Goal: Task Accomplishment & Management: Manage account settings

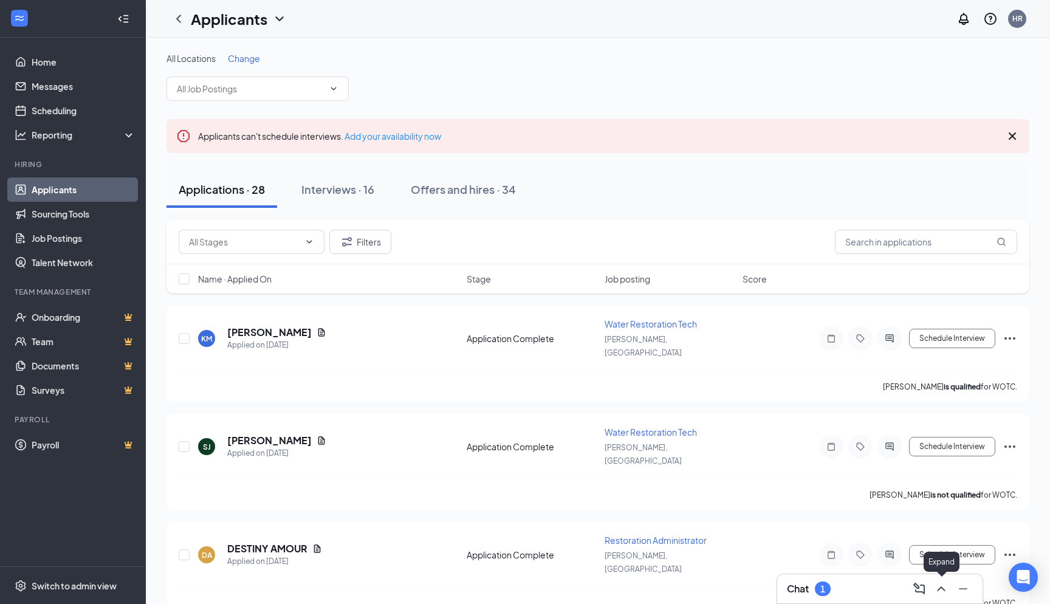
click at [944, 596] on icon "ChevronUp" at bounding box center [941, 589] width 15 height 15
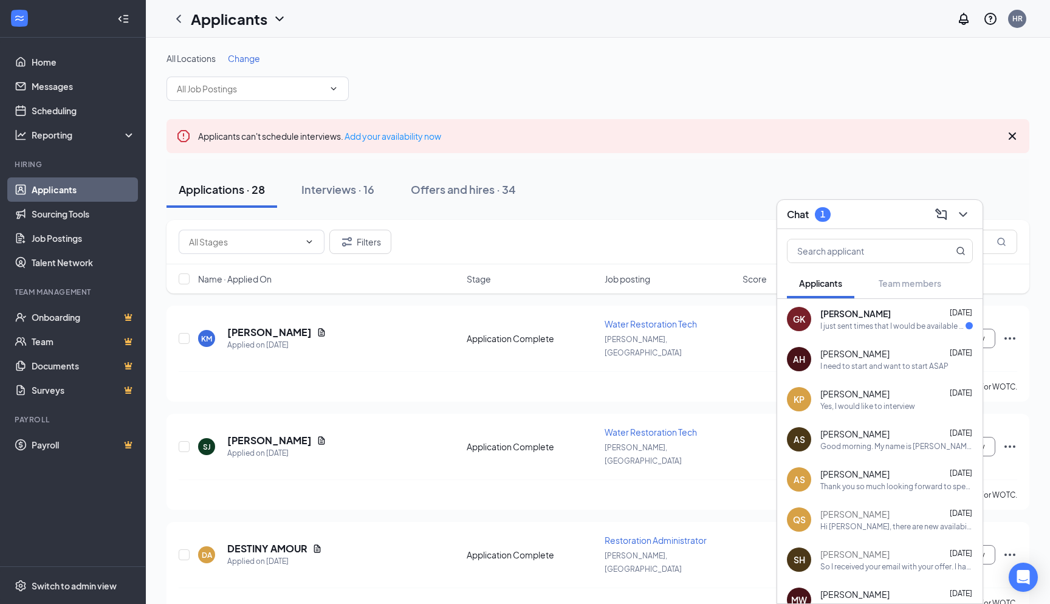
click at [880, 315] on div "[PERSON_NAME] [DATE]" at bounding box center [897, 314] width 153 height 12
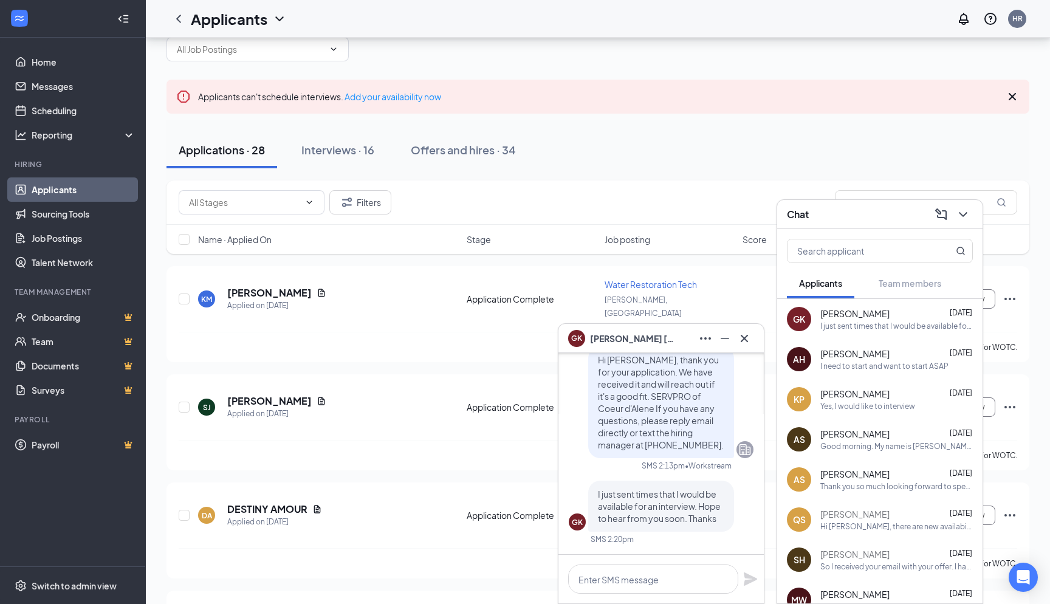
scroll to position [61, 0]
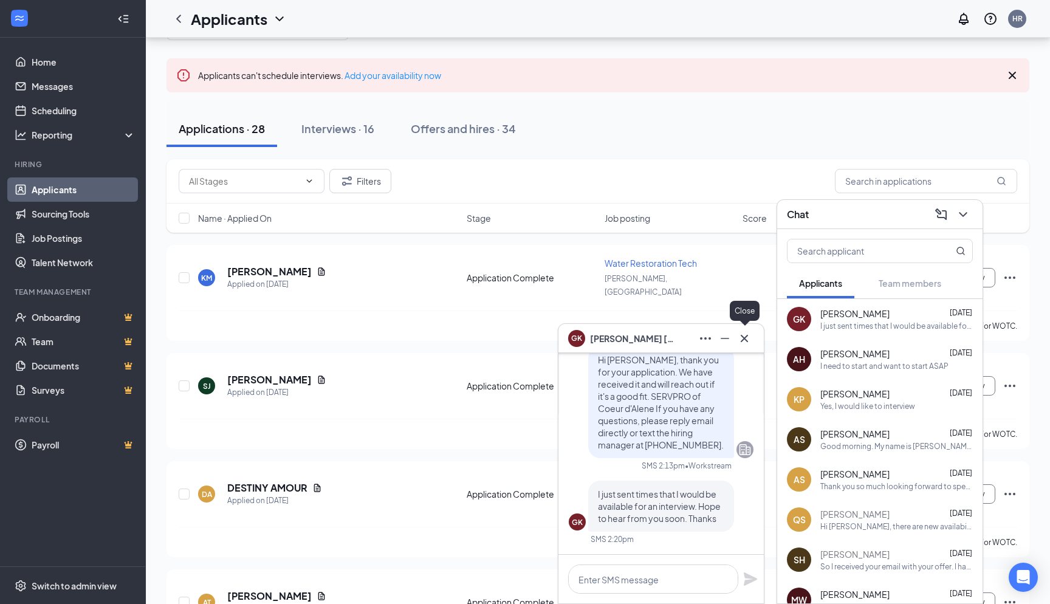
click at [743, 341] on icon "Cross" at bounding box center [744, 338] width 15 height 15
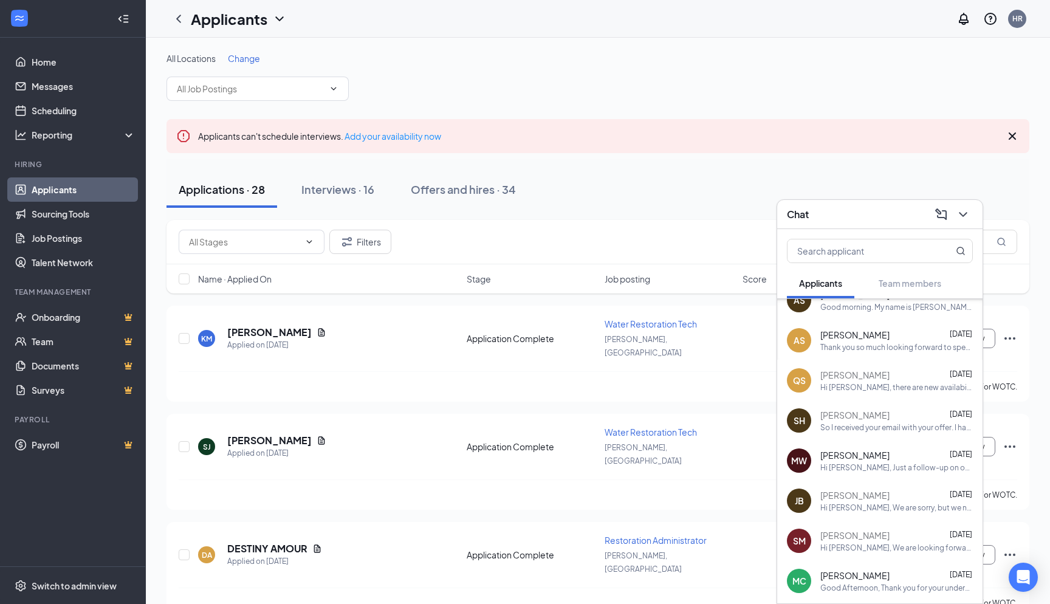
scroll to position [0, 0]
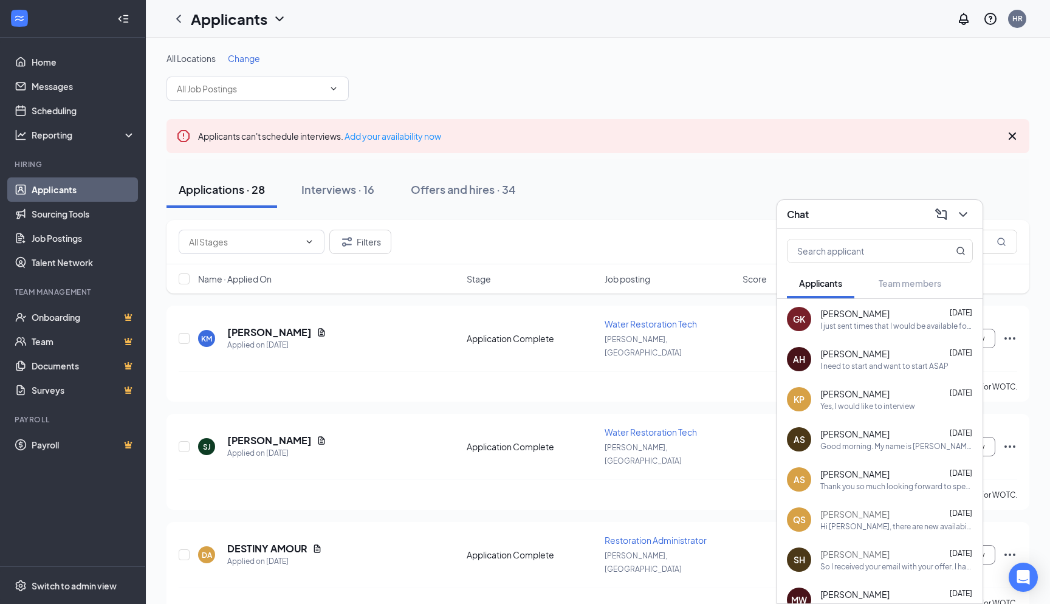
click at [889, 370] on div "I need to start and want to start ASAP" at bounding box center [885, 366] width 128 height 10
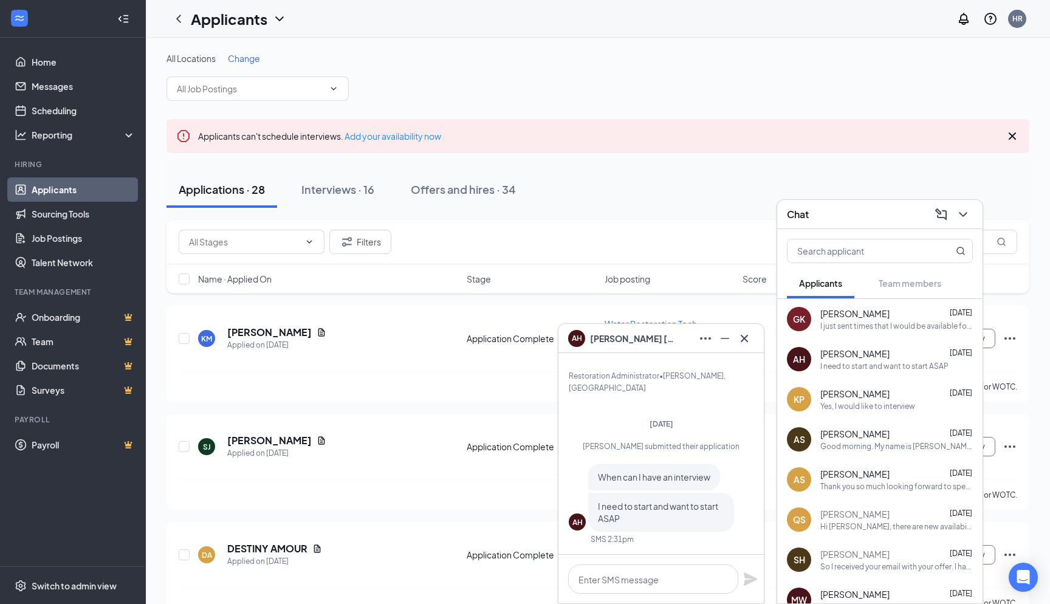
click at [867, 440] on span "[PERSON_NAME]" at bounding box center [855, 434] width 69 height 12
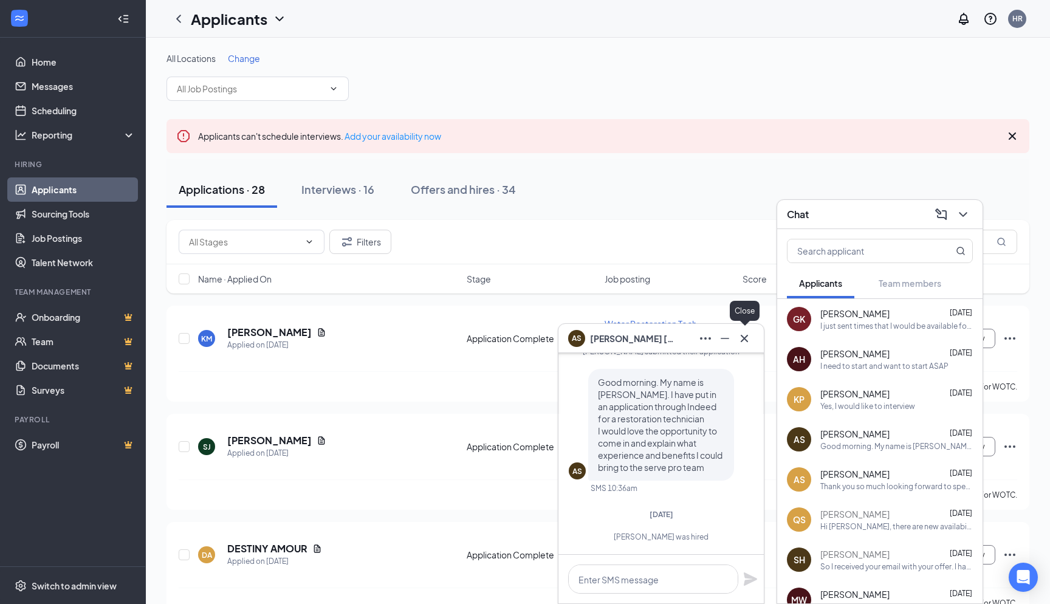
click at [743, 340] on icon "Cross" at bounding box center [744, 337] width 7 height 7
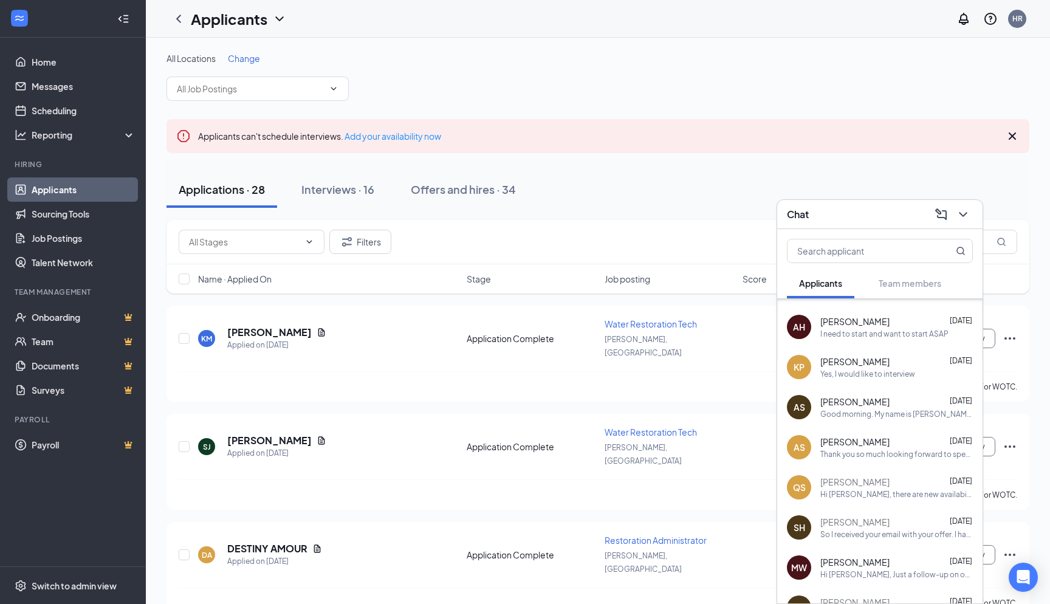
scroll to position [61, 0]
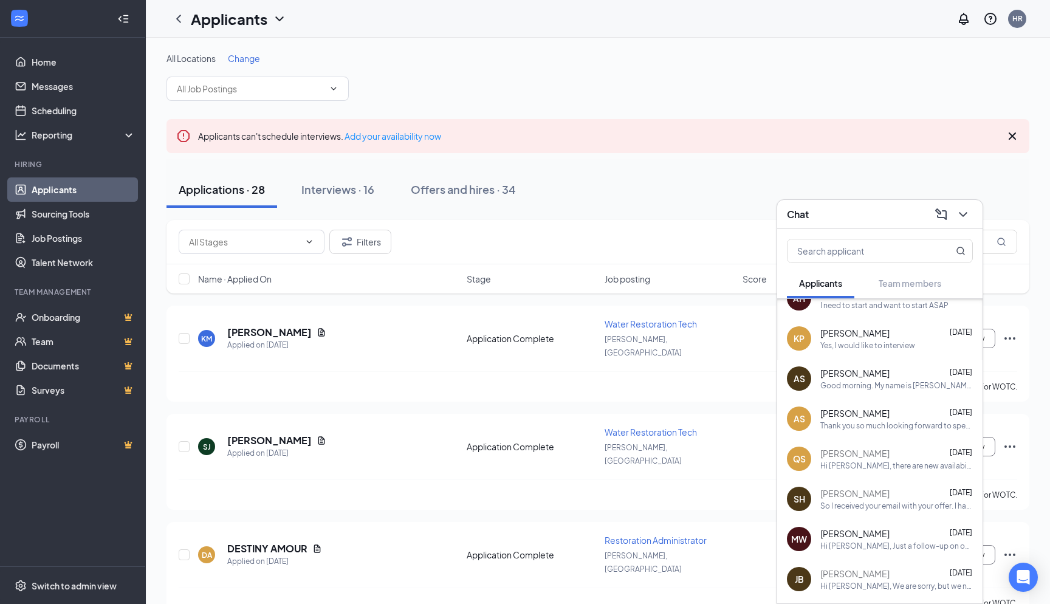
click at [888, 461] on div "Hi [PERSON_NAME], there are new availabilities for an interview. This is a remi…" at bounding box center [897, 466] width 153 height 10
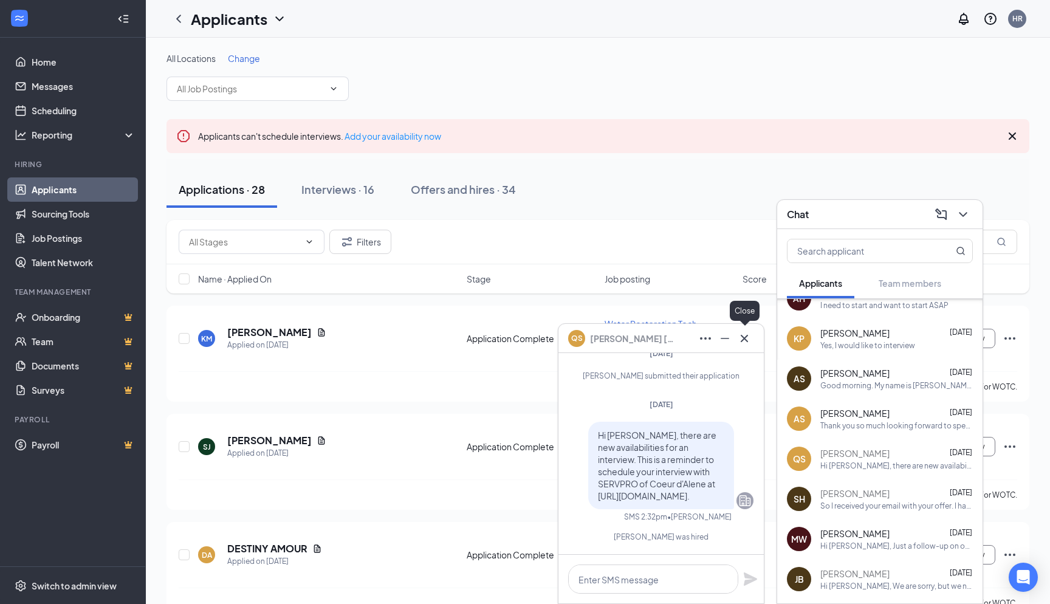
click at [748, 340] on icon "Cross" at bounding box center [744, 338] width 15 height 15
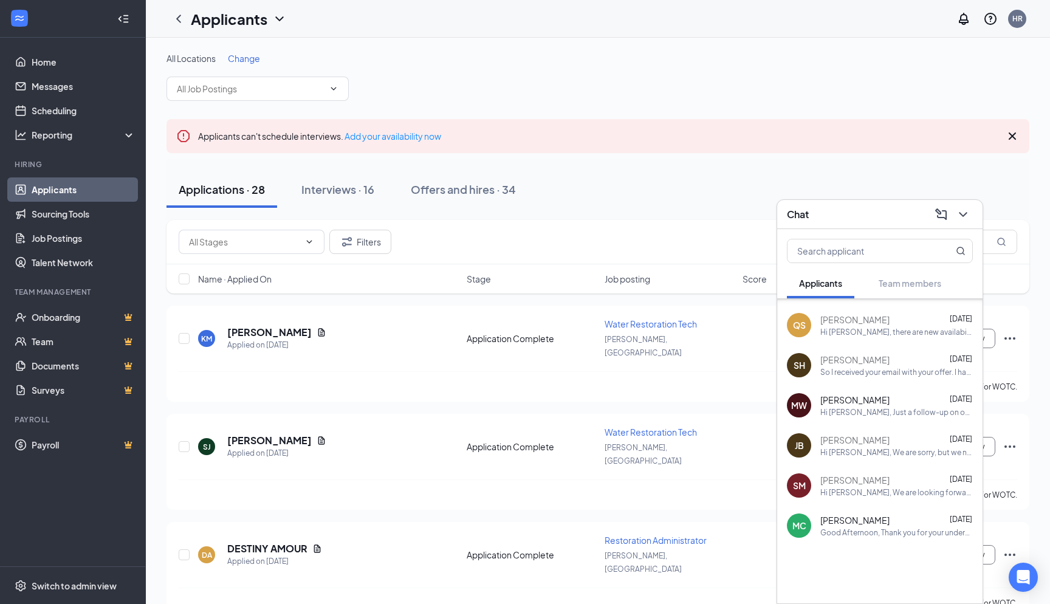
scroll to position [198, 0]
click at [897, 453] on div "Hi [PERSON_NAME], We are sorry, but we need to reschedule your interview to [DA…" at bounding box center [897, 449] width 153 height 10
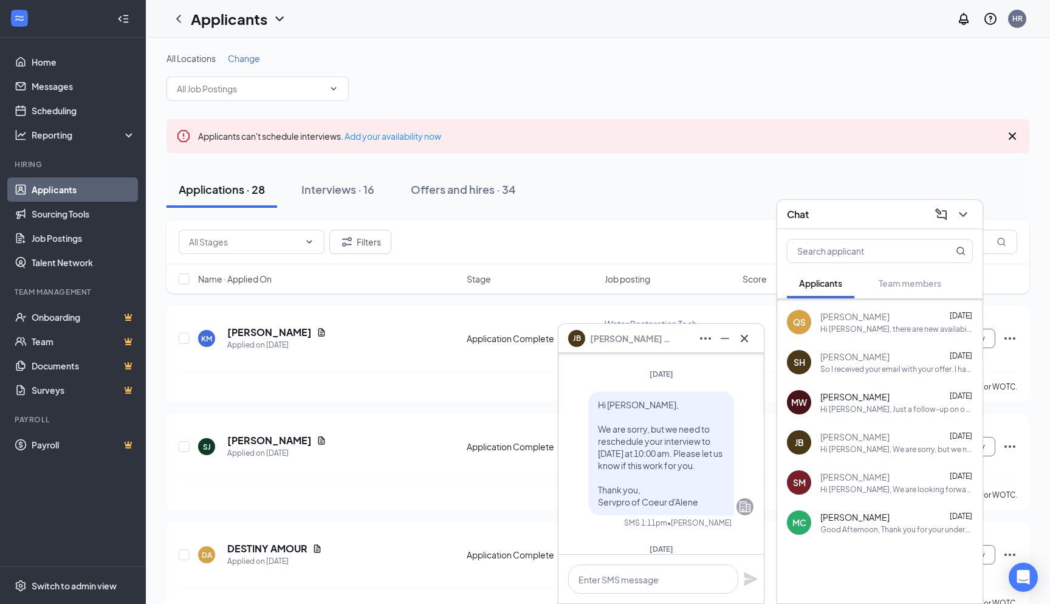
scroll to position [-61, 0]
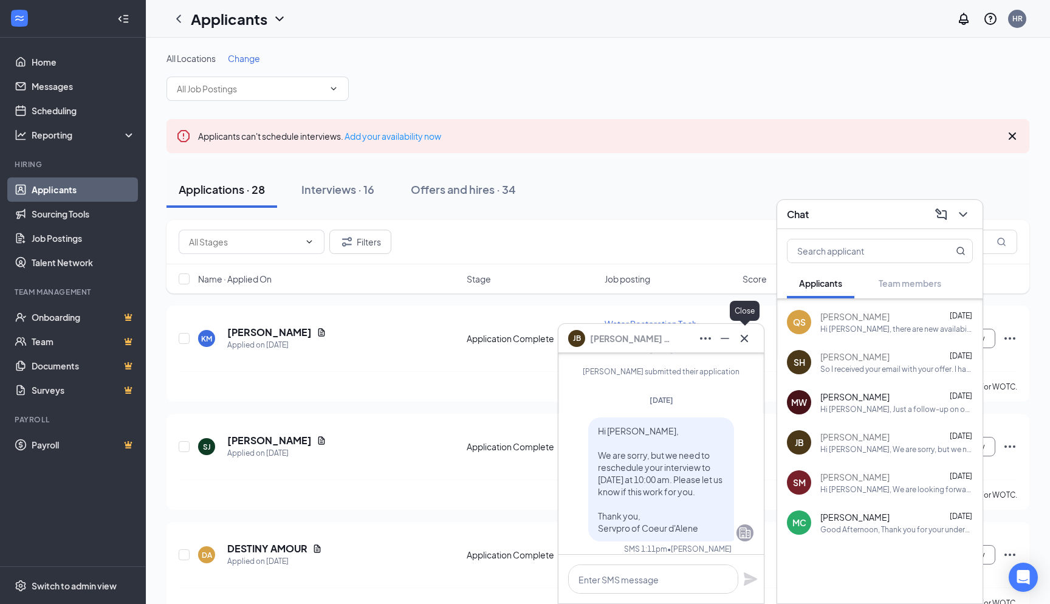
click at [744, 337] on icon "Cross" at bounding box center [744, 337] width 7 height 7
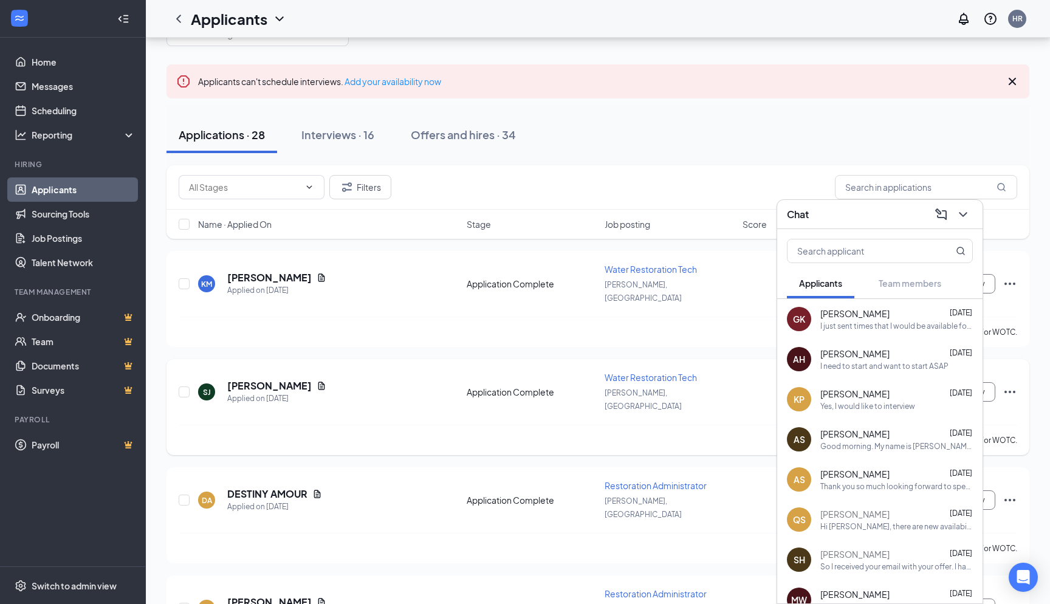
scroll to position [0, 0]
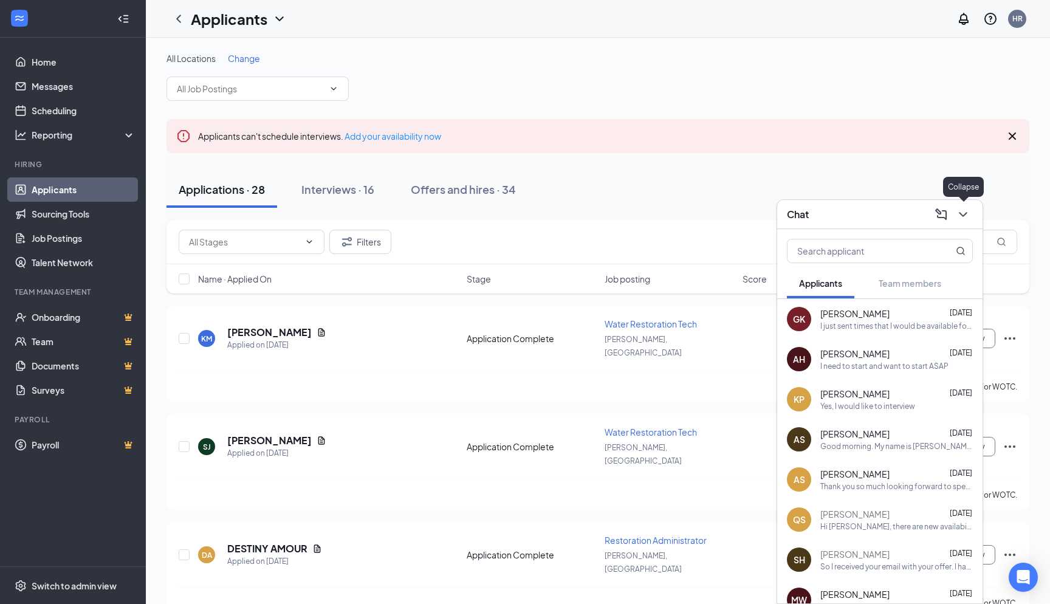
click at [962, 219] on icon "ChevronDown" at bounding box center [963, 214] width 15 height 15
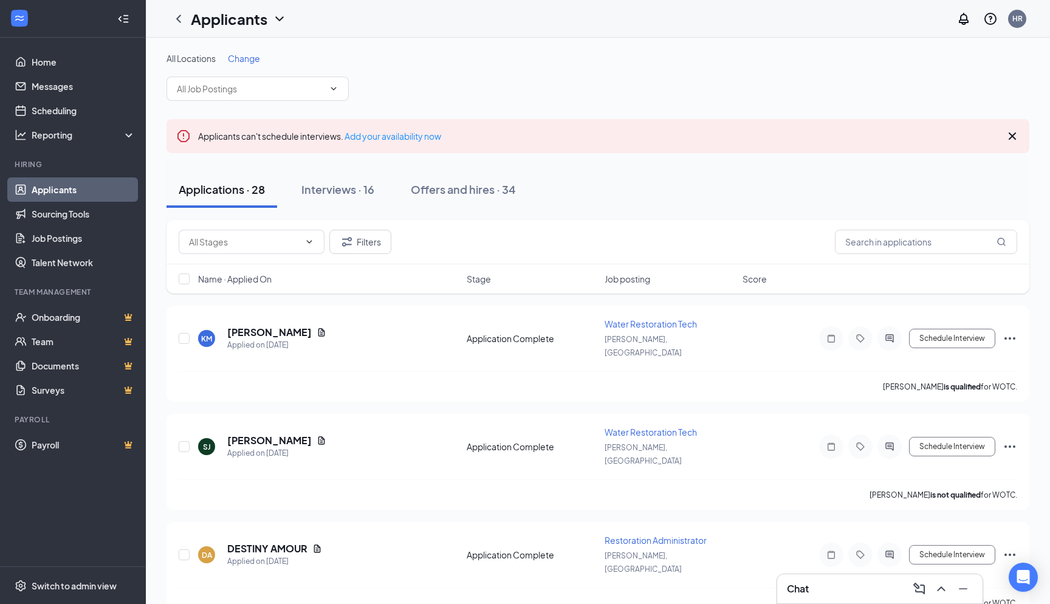
click at [230, 193] on div "Applications · 28" at bounding box center [222, 189] width 86 height 15
click at [284, 326] on h5 "[PERSON_NAME]" at bounding box center [269, 332] width 84 height 13
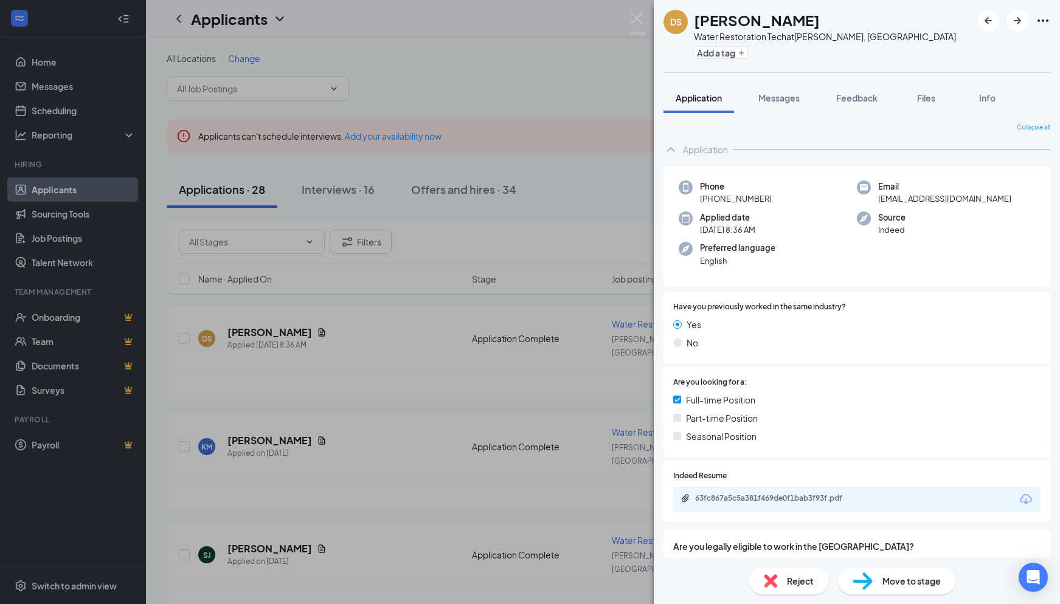
click at [1018, 499] on icon "Download" at bounding box center [1025, 499] width 15 height 15
click at [636, 15] on img at bounding box center [636, 24] width 15 height 24
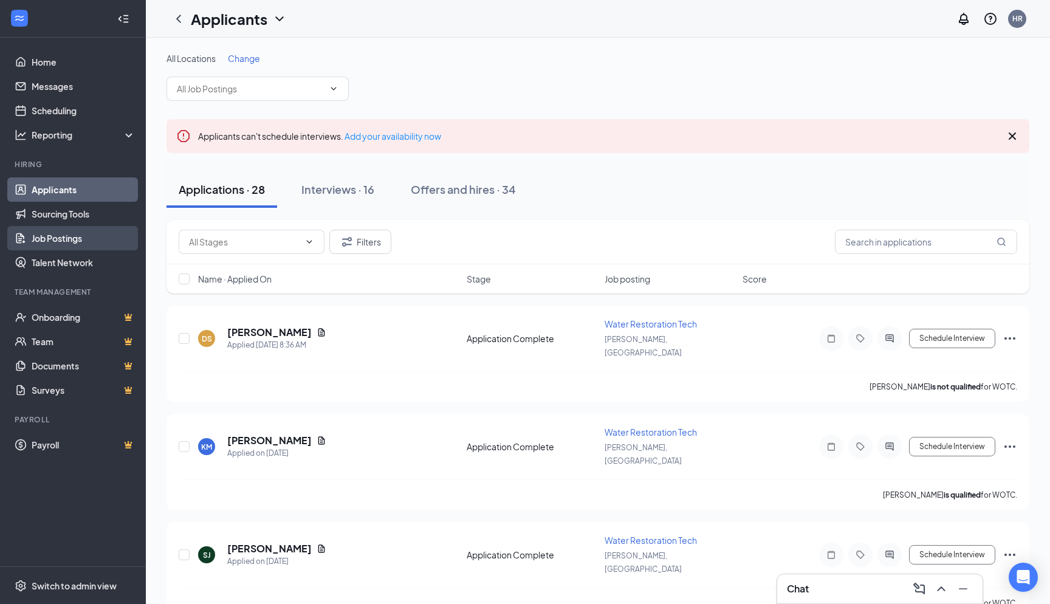
click at [60, 241] on link "Job Postings" at bounding box center [84, 238] width 104 height 24
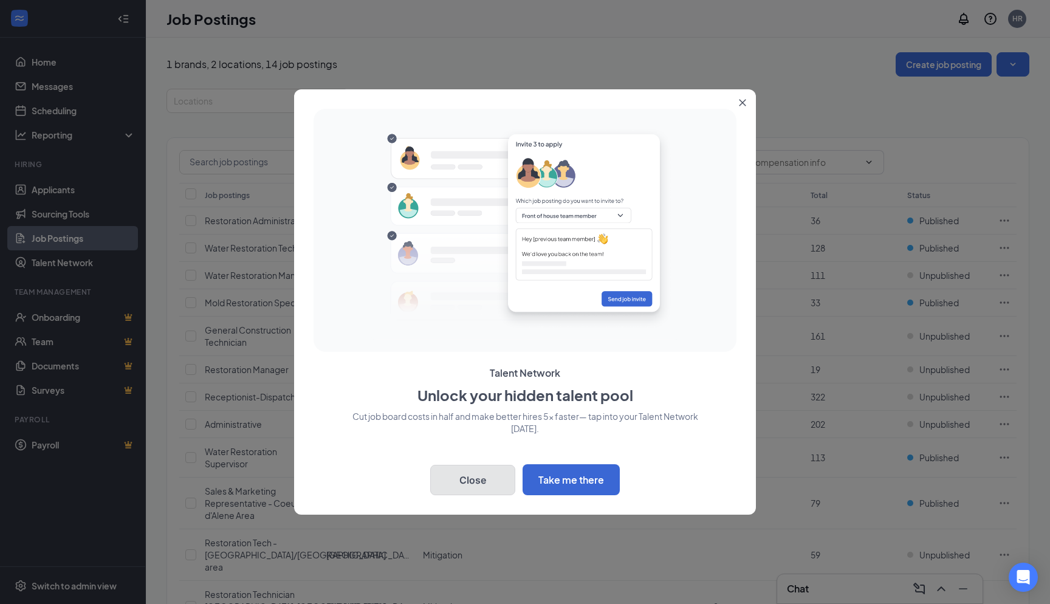
click at [474, 475] on button "Close" at bounding box center [472, 480] width 85 height 30
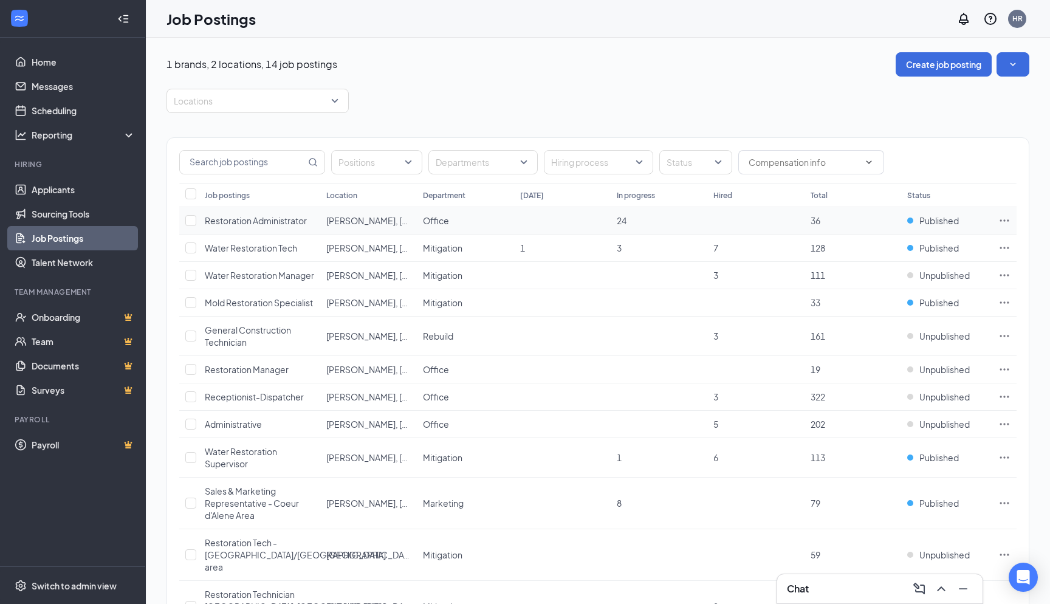
click at [275, 219] on span "Restoration Administrator" at bounding box center [256, 220] width 102 height 11
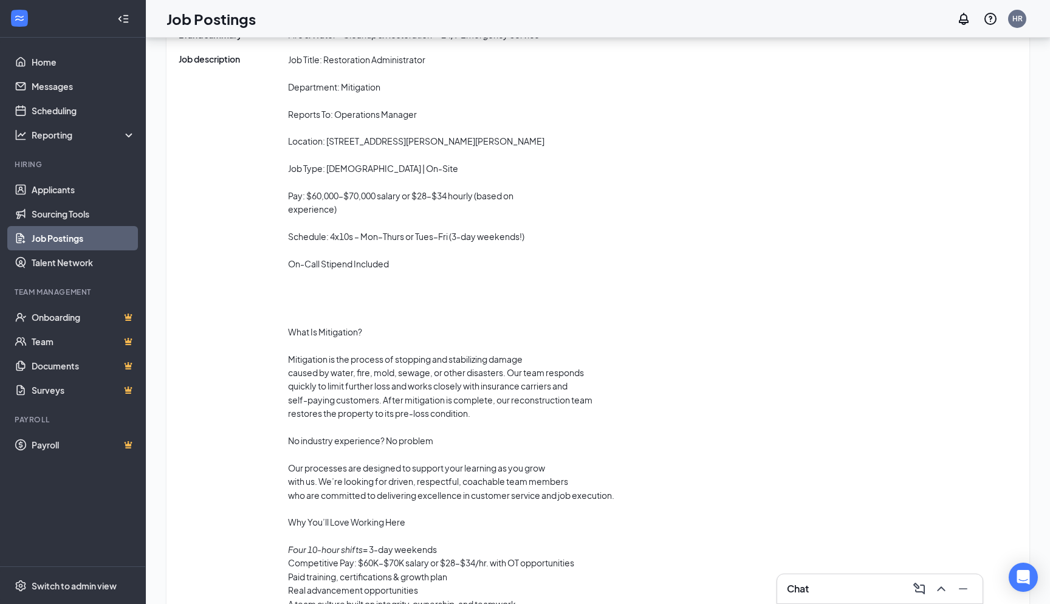
scroll to position [426, 0]
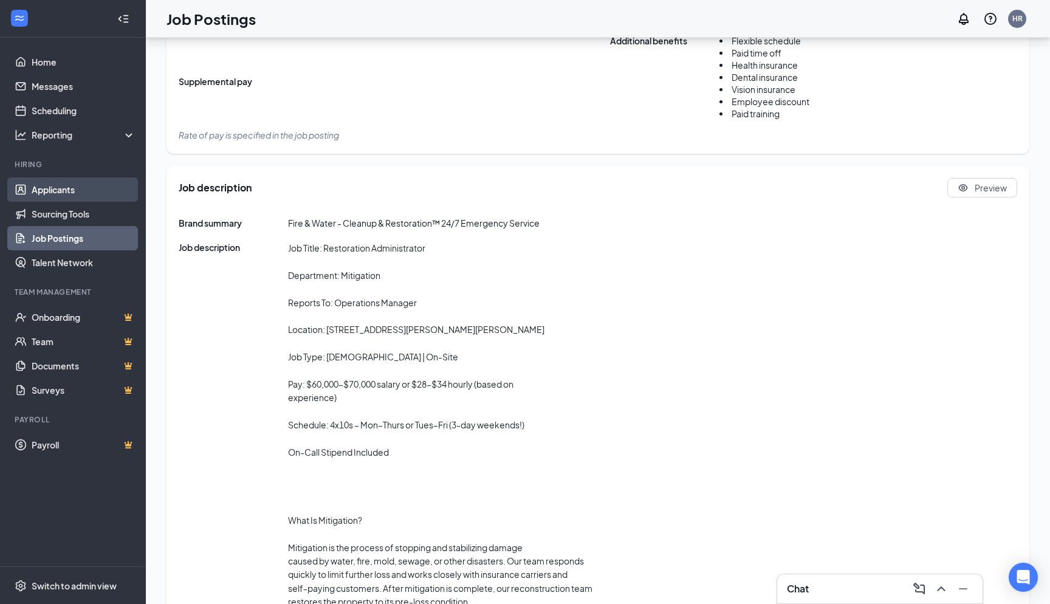
click at [70, 198] on link "Applicants" at bounding box center [84, 190] width 104 height 24
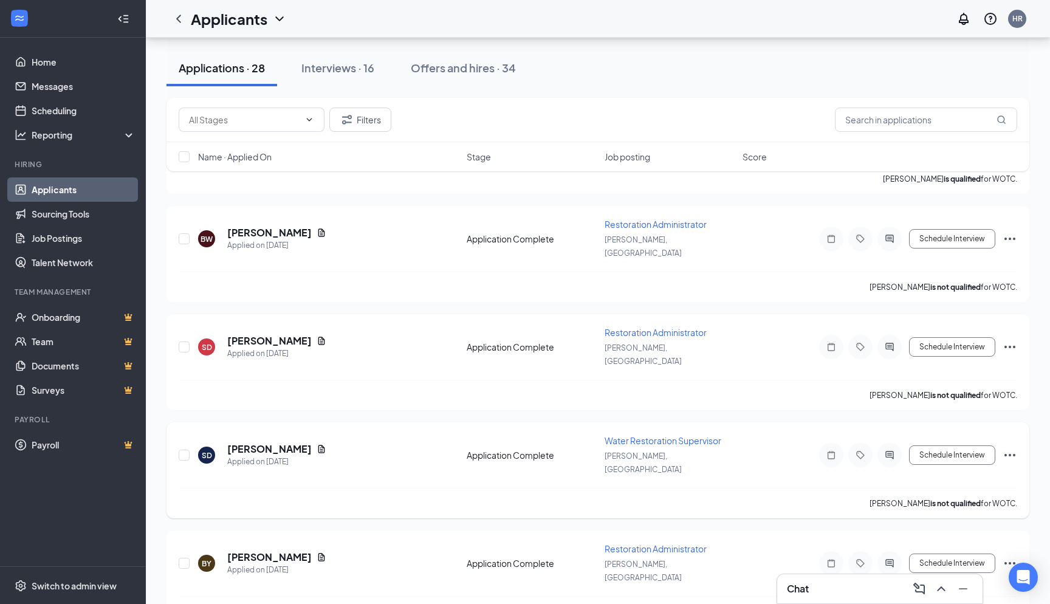
scroll to position [912, 0]
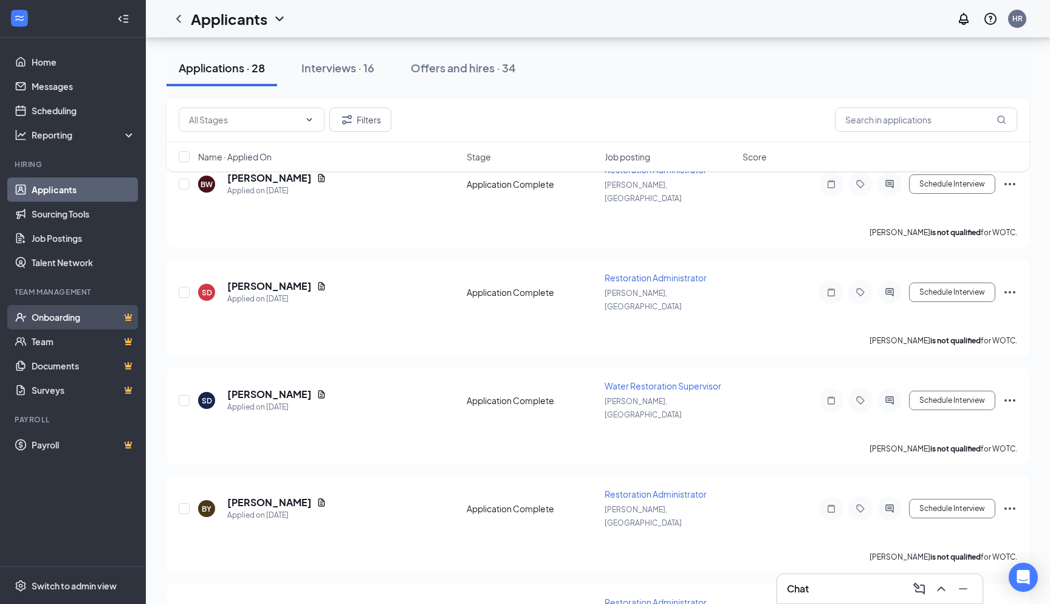
click at [78, 326] on link "Onboarding" at bounding box center [84, 317] width 104 height 24
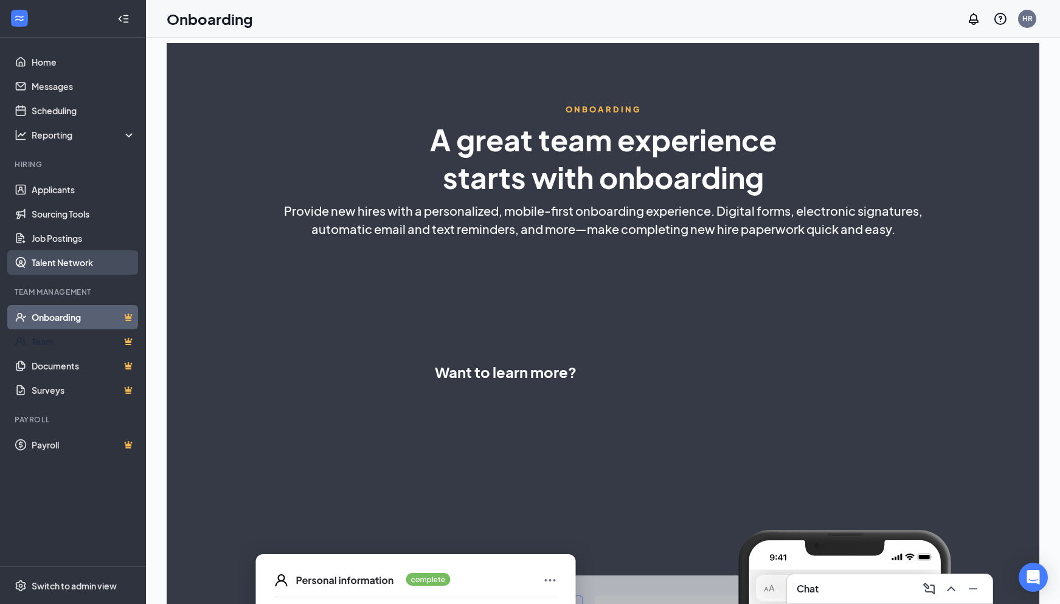
select select "US"
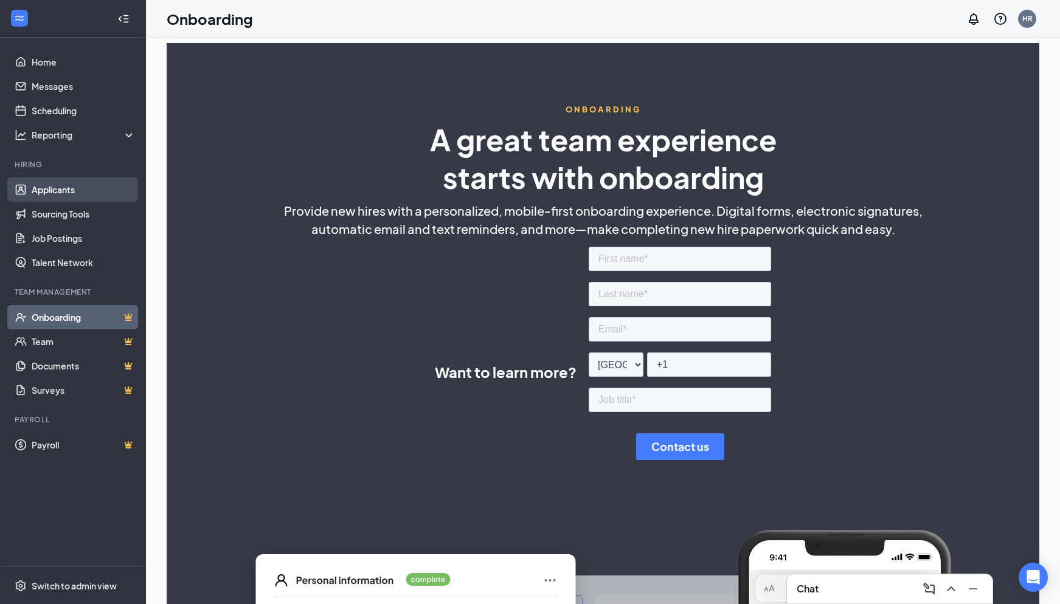
click at [81, 191] on link "Applicants" at bounding box center [84, 190] width 104 height 24
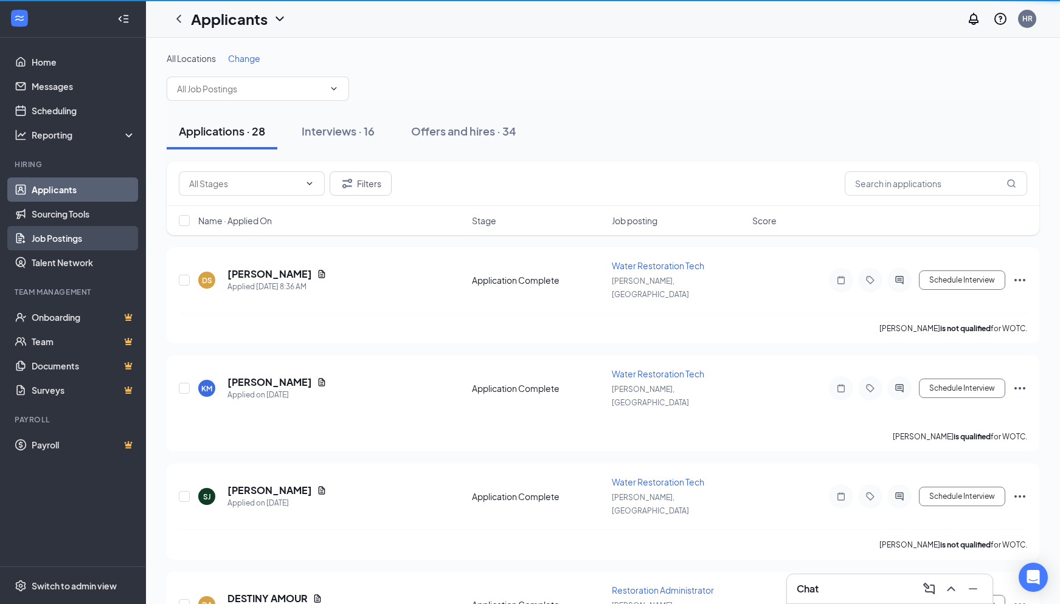
click at [80, 238] on link "Job Postings" at bounding box center [84, 238] width 104 height 24
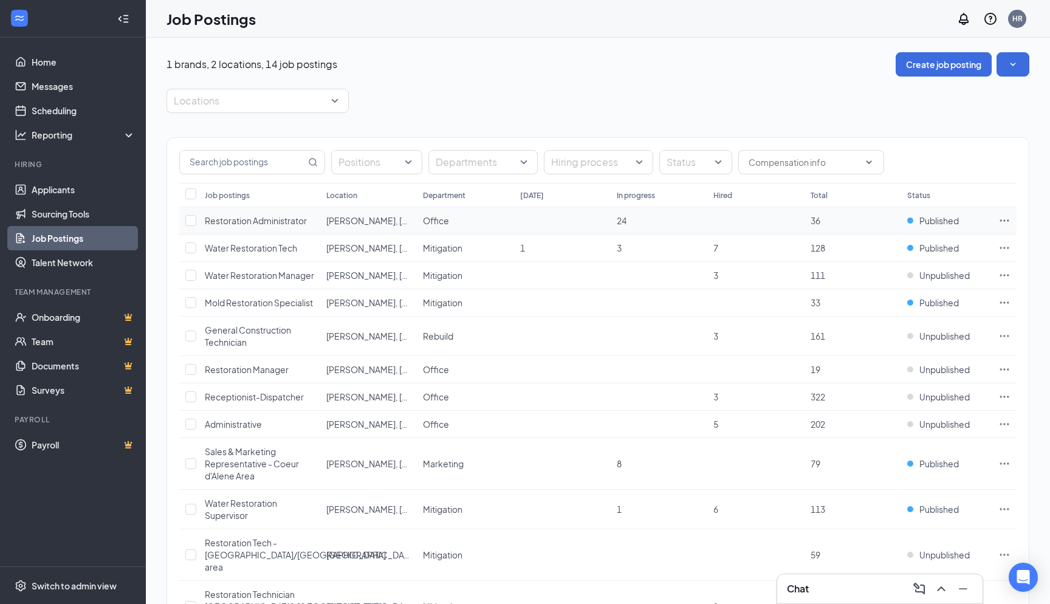
click at [1004, 219] on icon "Ellipses" at bounding box center [1005, 221] width 12 height 12
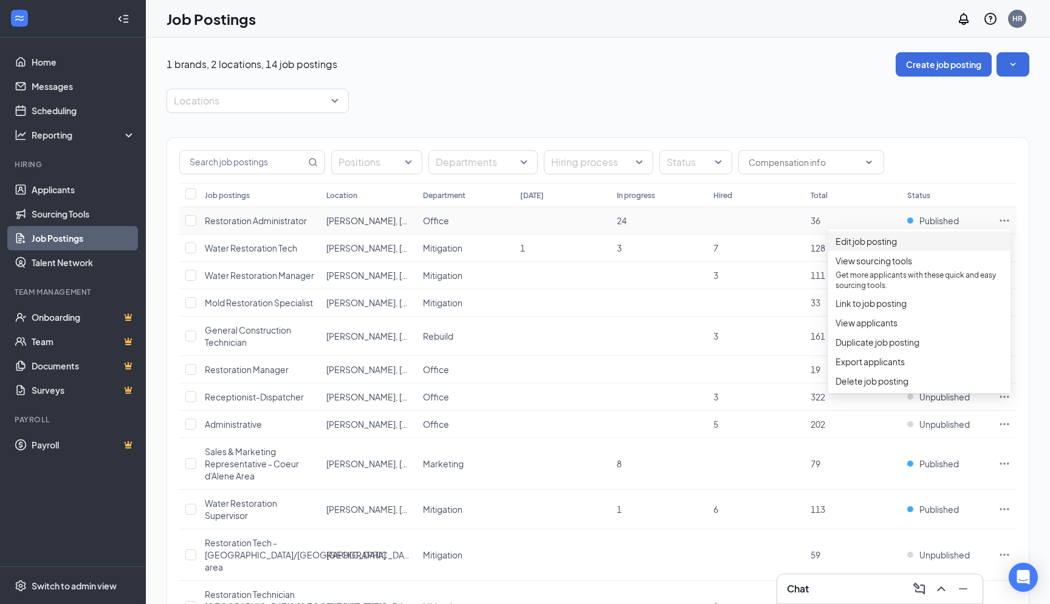
click at [887, 246] on span "Edit job posting" at bounding box center [866, 241] width 61 height 11
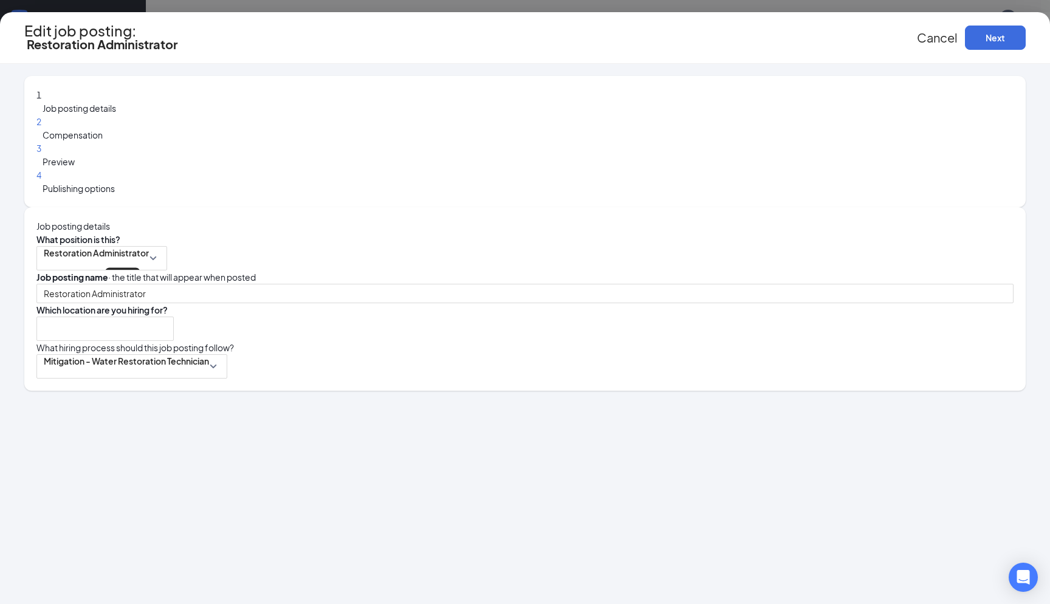
type input "[PERSON_NAME], [GEOGRAPHIC_DATA]"
click at [917, 43] on button "Cancel" at bounding box center [937, 37] width 41 height 13
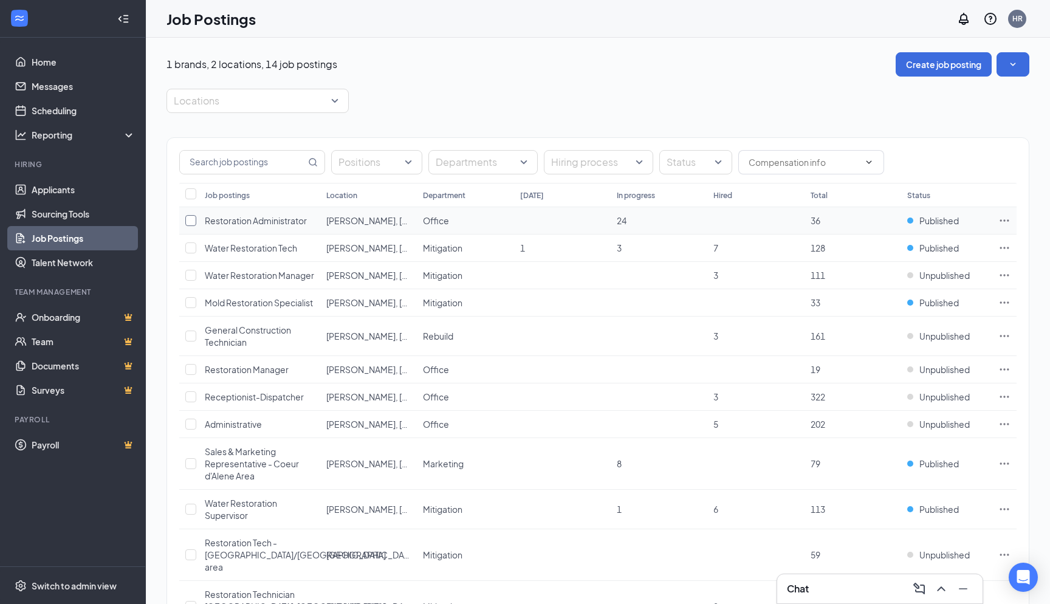
click at [191, 222] on input "checkbox" at bounding box center [190, 220] width 11 height 11
checkbox input "true"
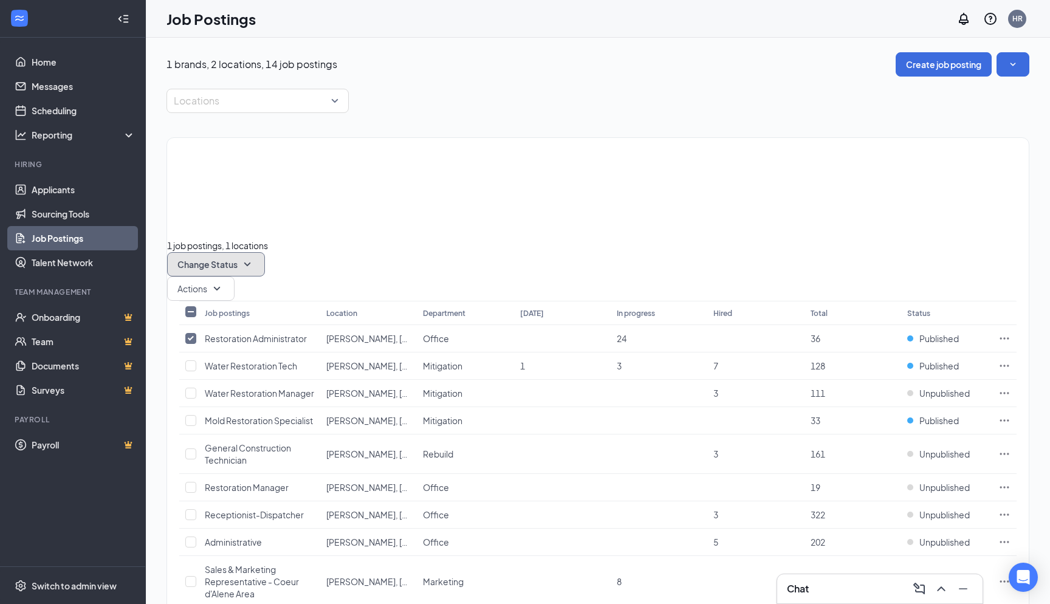
click at [255, 257] on icon "SmallChevronDown" at bounding box center [247, 264] width 15 height 15
click at [350, 202] on span "Unpublish" at bounding box center [330, 196] width 40 height 11
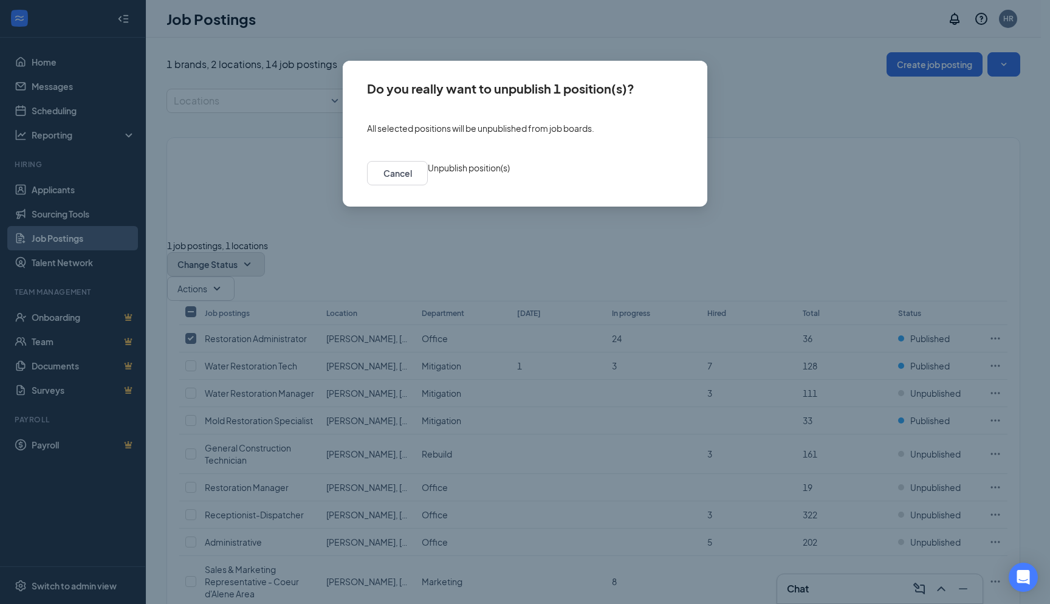
click at [510, 174] on button "Unpublish position(s)" at bounding box center [469, 167] width 82 height 13
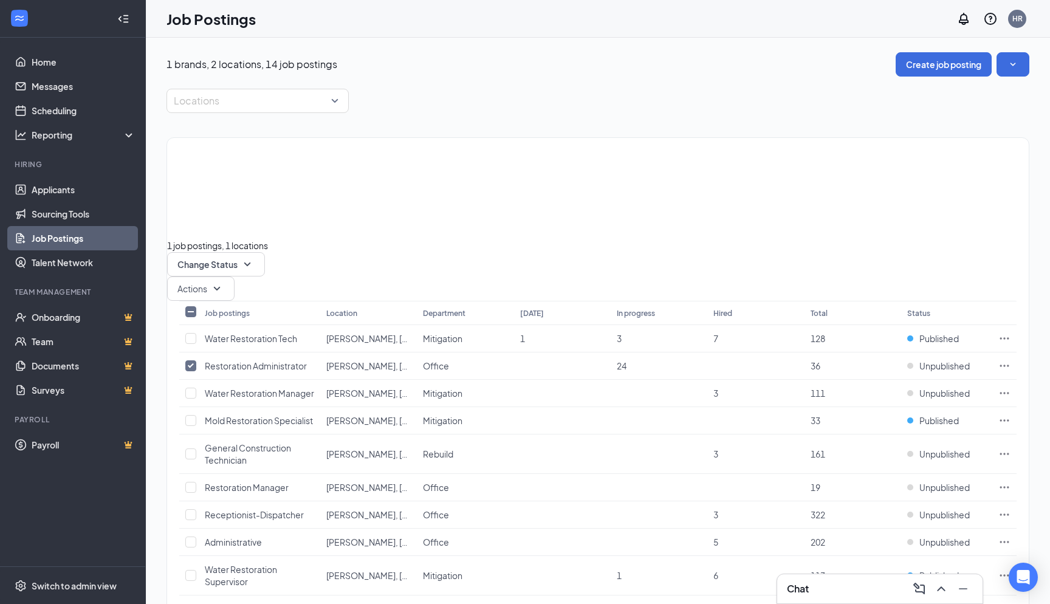
click at [61, 235] on link "Job Postings" at bounding box center [84, 238] width 104 height 24
click at [53, 194] on link "Applicants" at bounding box center [84, 190] width 104 height 24
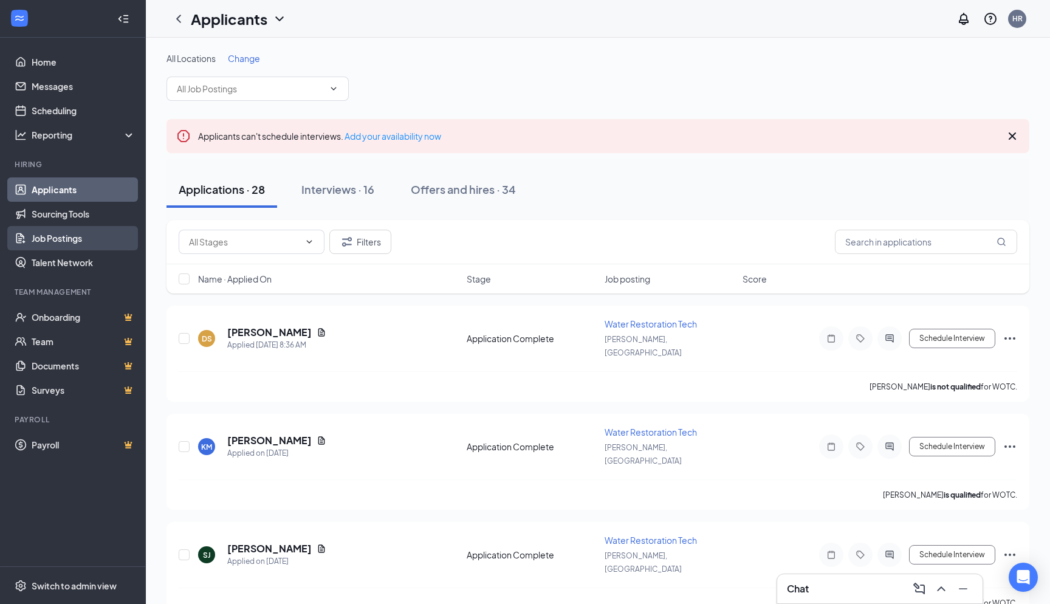
click at [70, 238] on link "Job Postings" at bounding box center [84, 238] width 104 height 24
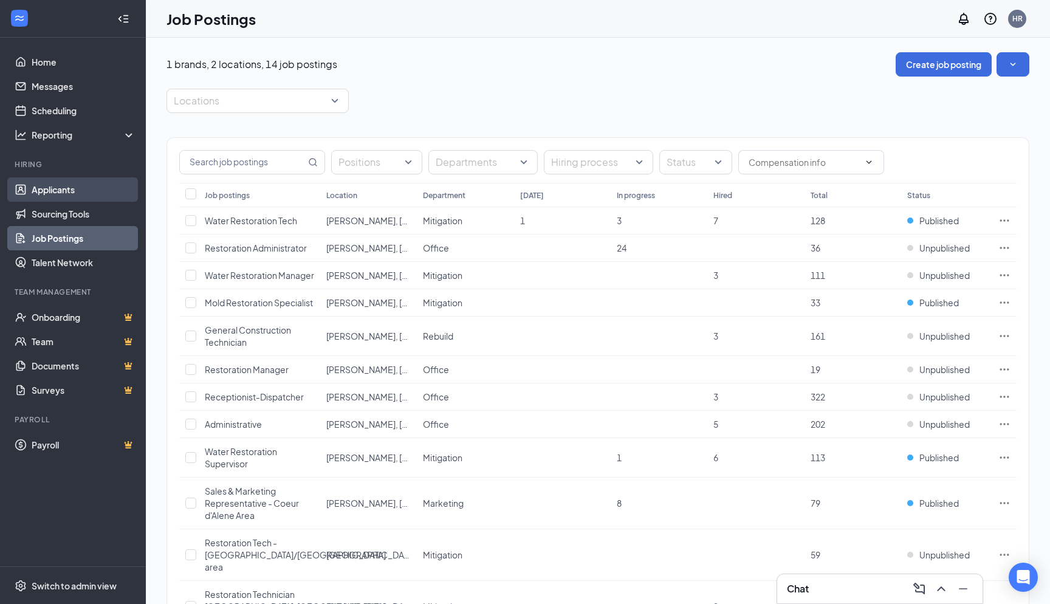
click at [110, 195] on link "Applicants" at bounding box center [84, 190] width 104 height 24
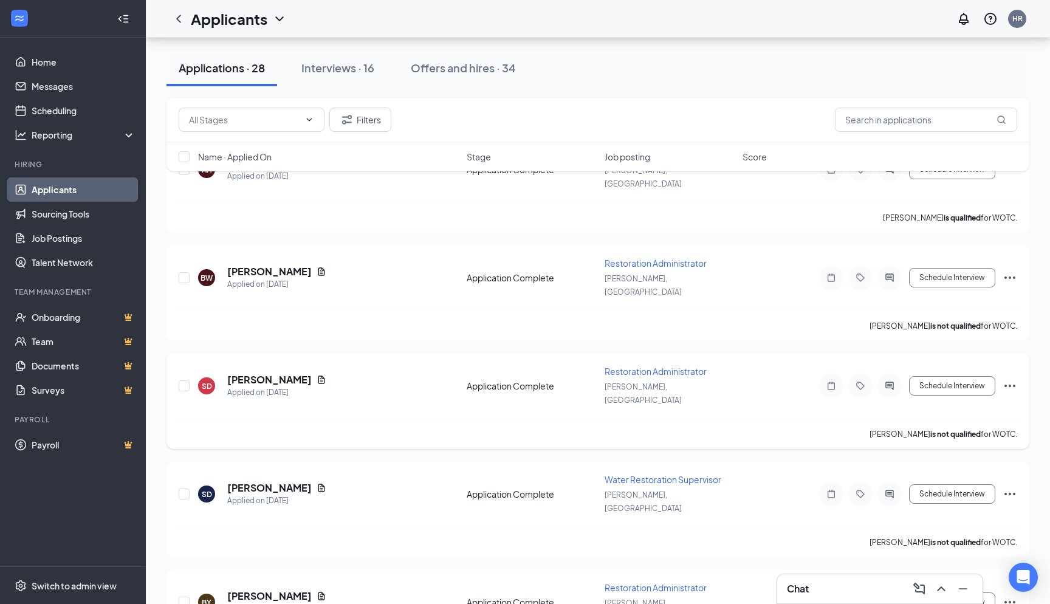
scroll to position [790, 0]
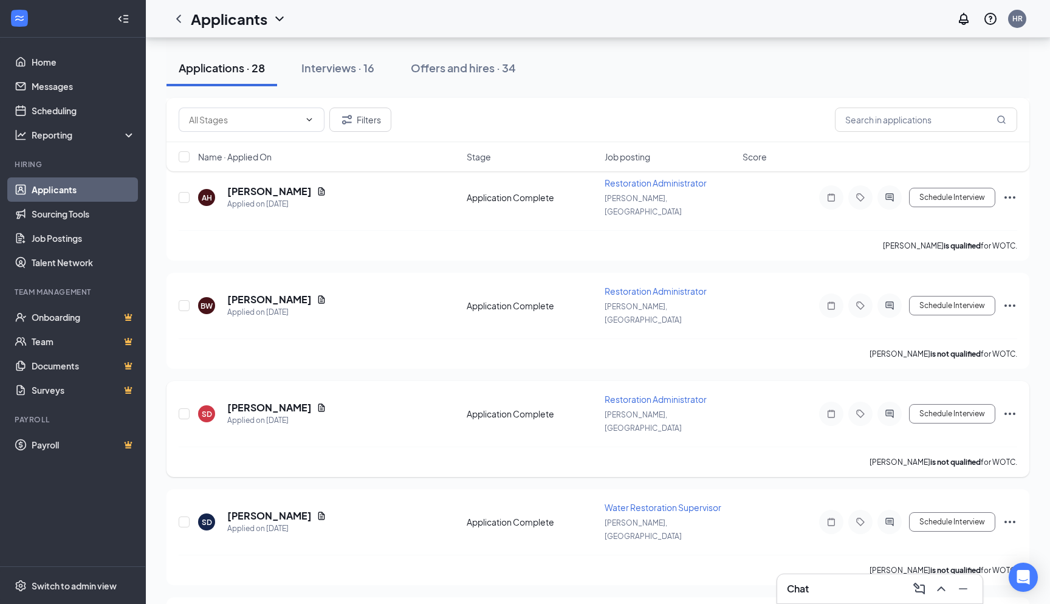
click at [1009, 407] on icon "Ellipses" at bounding box center [1010, 414] width 15 height 15
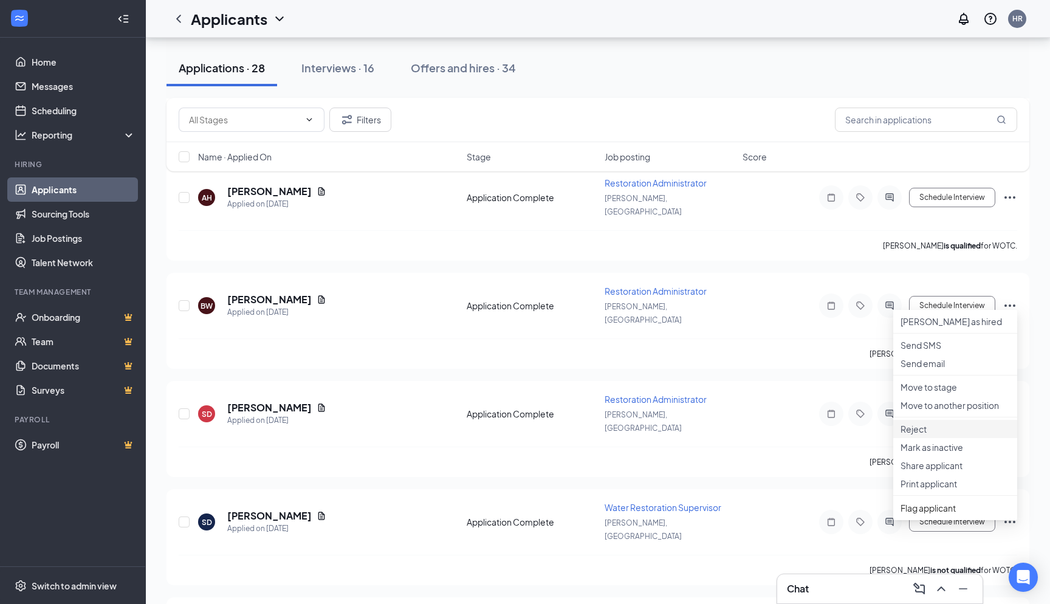
click at [926, 435] on p "Reject" at bounding box center [955, 429] width 109 height 12
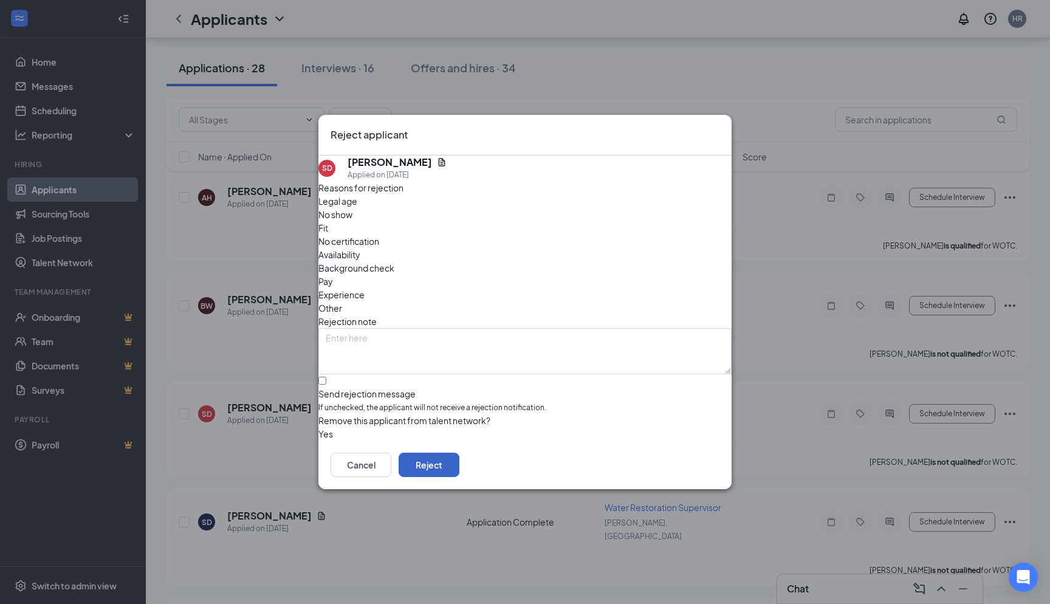
click at [460, 461] on button "Reject" at bounding box center [429, 465] width 61 height 24
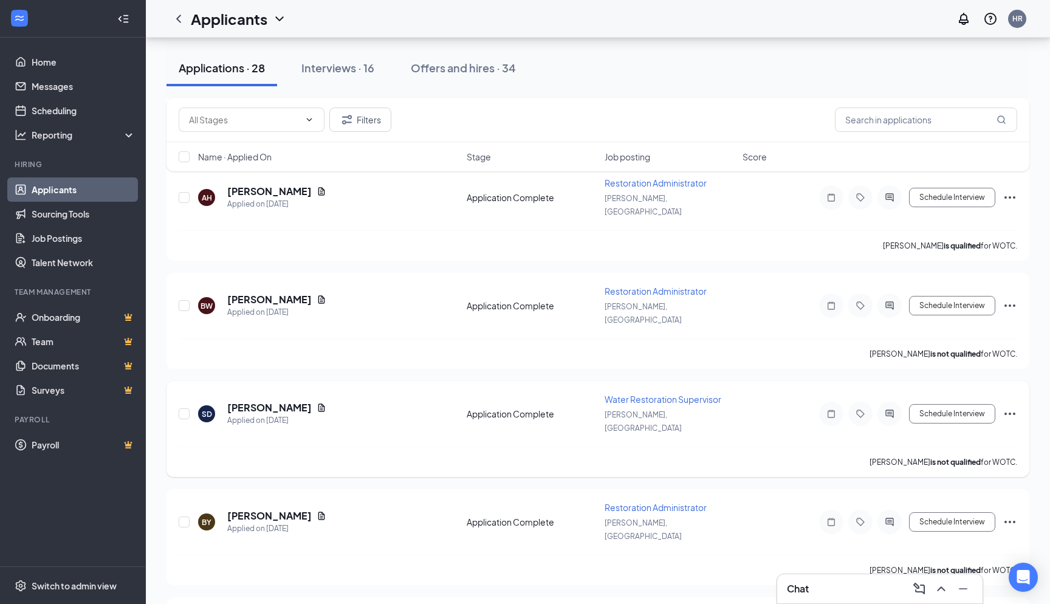
click at [1008, 407] on icon "Ellipses" at bounding box center [1010, 414] width 15 height 15
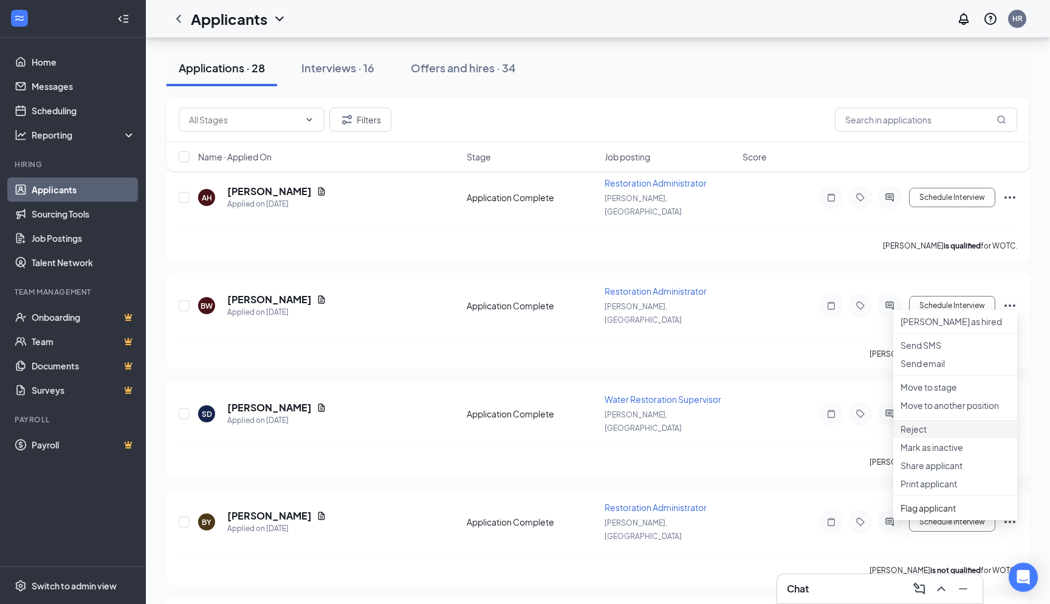
click at [919, 435] on p "Reject" at bounding box center [955, 429] width 109 height 12
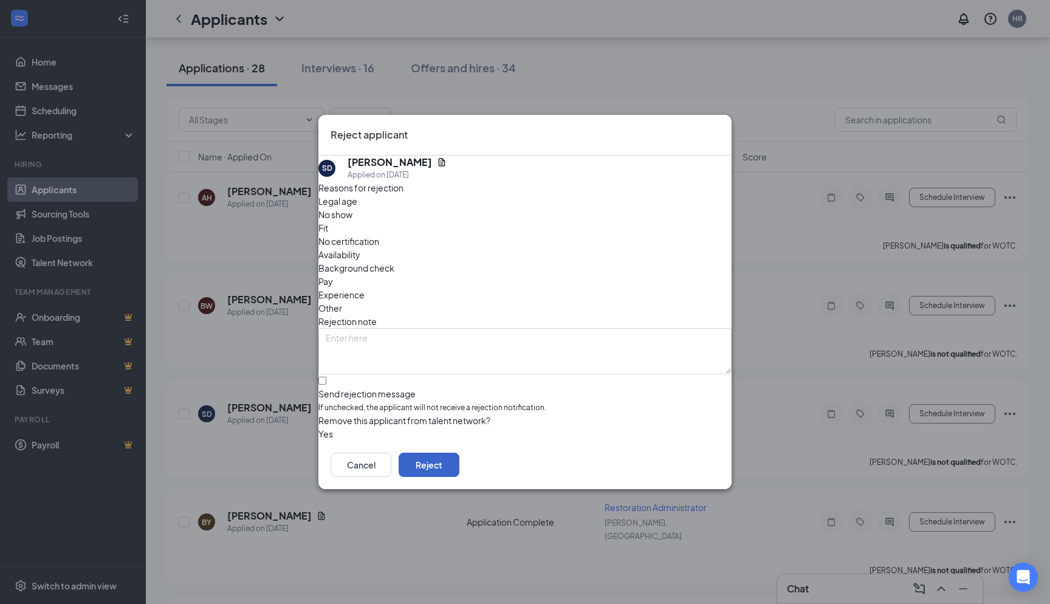
click at [460, 463] on button "Reject" at bounding box center [429, 465] width 61 height 24
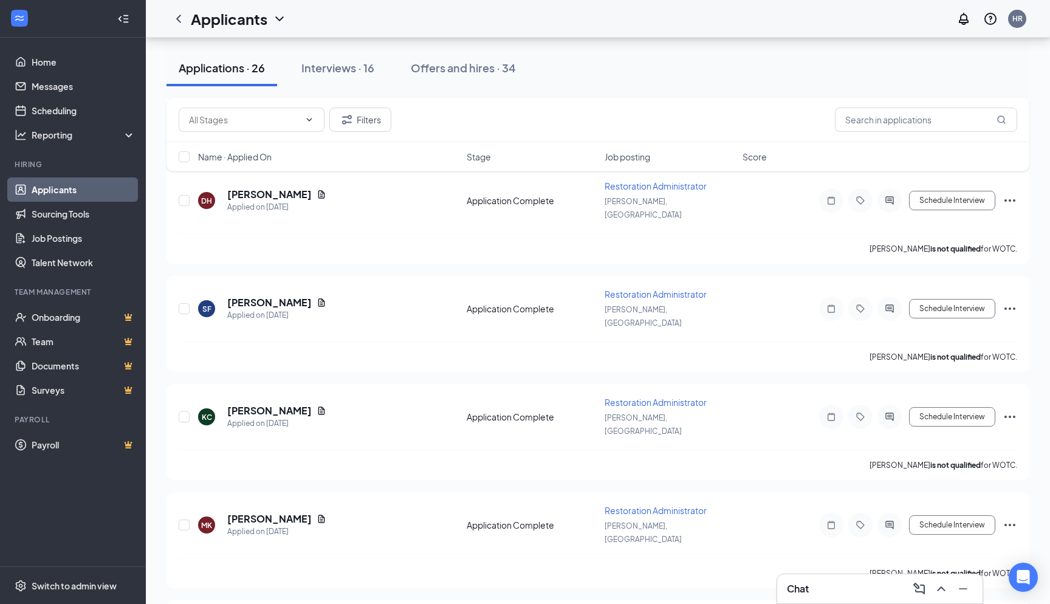
scroll to position [1824, 0]
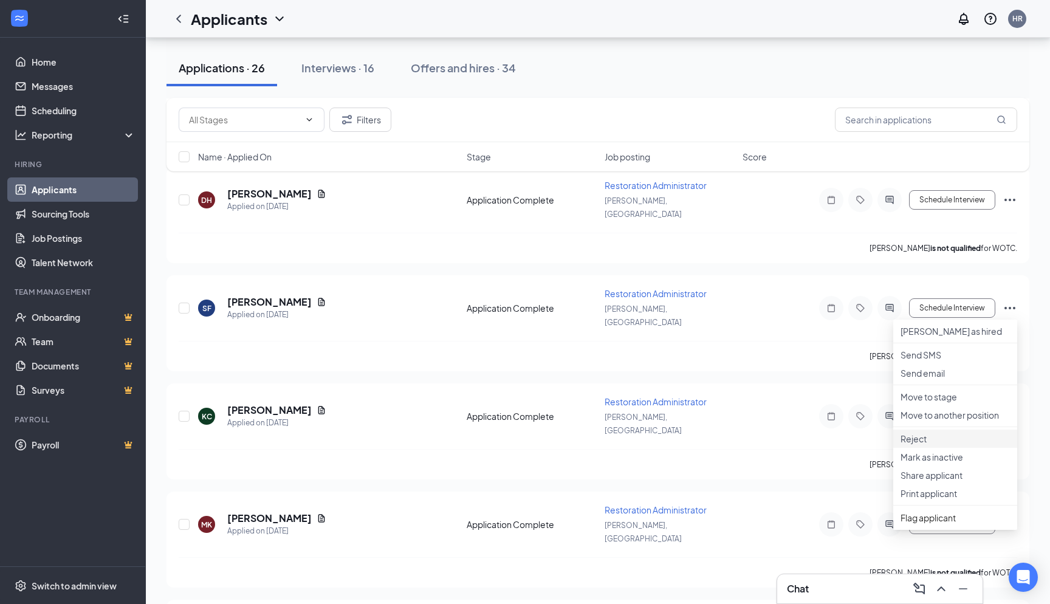
click at [929, 445] on p "Reject" at bounding box center [955, 439] width 109 height 12
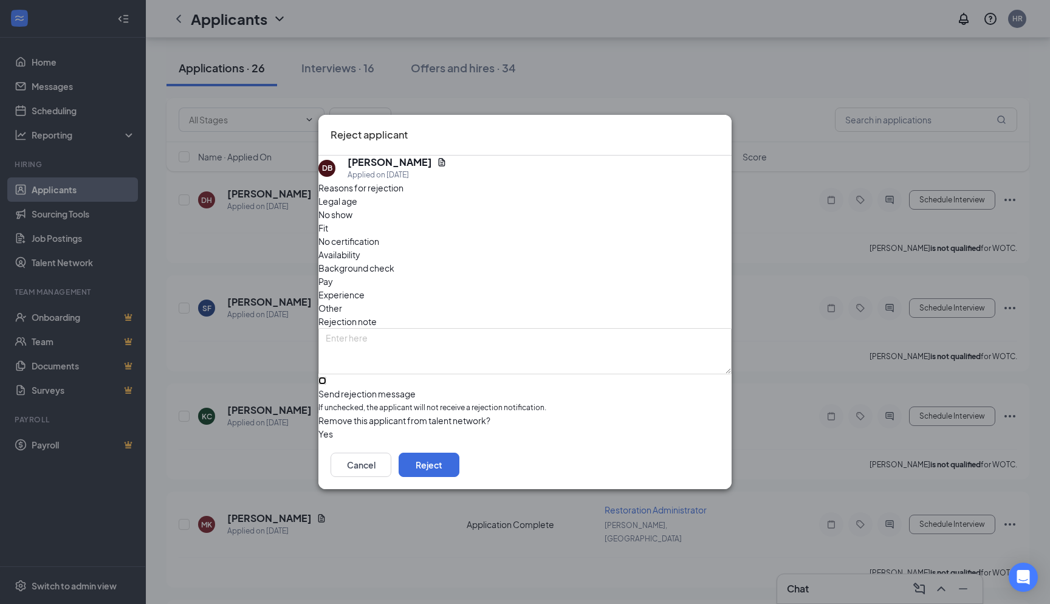
click at [326, 377] on input "Send rejection message If unchecked, the applicant will not receive a rejection…" at bounding box center [323, 381] width 8 height 8
checkbox input "true"
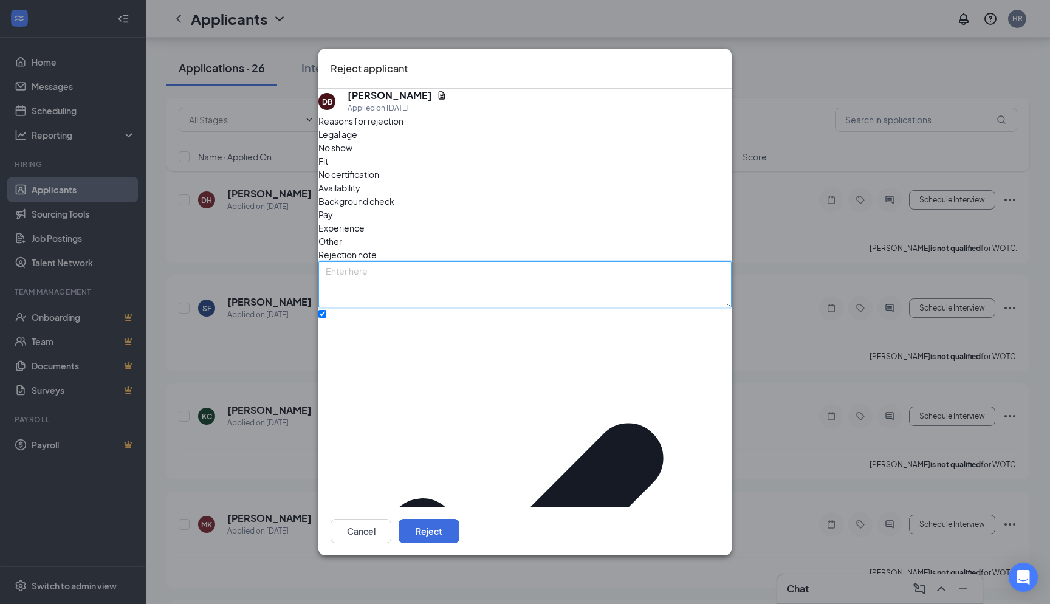
click at [375, 281] on textarea at bounding box center [525, 284] width 413 height 46
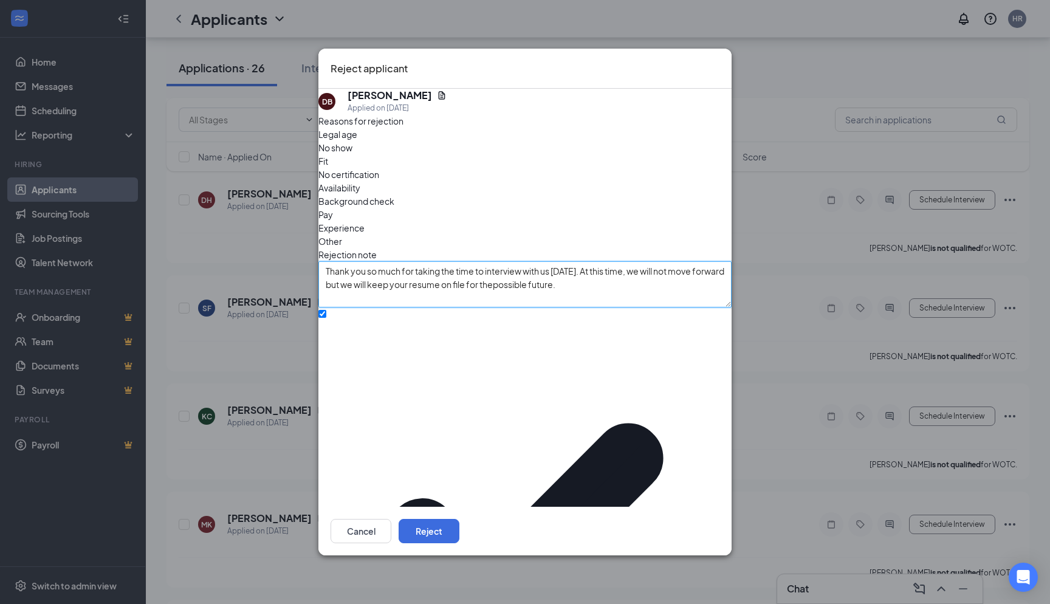
click at [552, 286] on textarea "Thank you so much for taking the time to interview with us [DATE]. At this time…" at bounding box center [525, 284] width 413 height 46
click at [545, 281] on textarea "Thank you so much for taking the time to interview with us [DATE]. At this time…" at bounding box center [525, 284] width 413 height 46
click at [540, 286] on textarea "Thank you so much for taking the time to interview with us [DATE]. At this time…" at bounding box center [525, 284] width 413 height 46
click at [613, 286] on textarea "Thank you so much for taking the time to interview with us [DATE]. At this time…" at bounding box center [525, 284] width 413 height 46
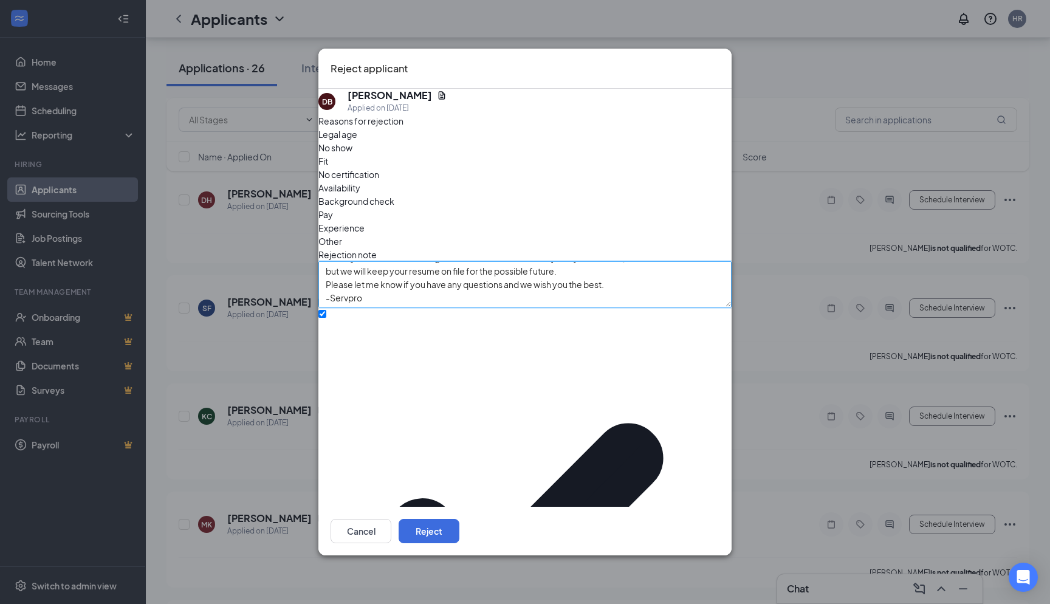
drag, startPoint x: 338, startPoint y: 273, endPoint x: 519, endPoint y: 304, distance: 183.2
click at [519, 304] on textarea "Thank you so much for taking the time to interview with us [DATE]. At this time…" at bounding box center [525, 284] width 413 height 46
click at [515, 288] on textarea "Thank you so much for taking the time to interview with us [DATE]. At this time…" at bounding box center [525, 284] width 413 height 46
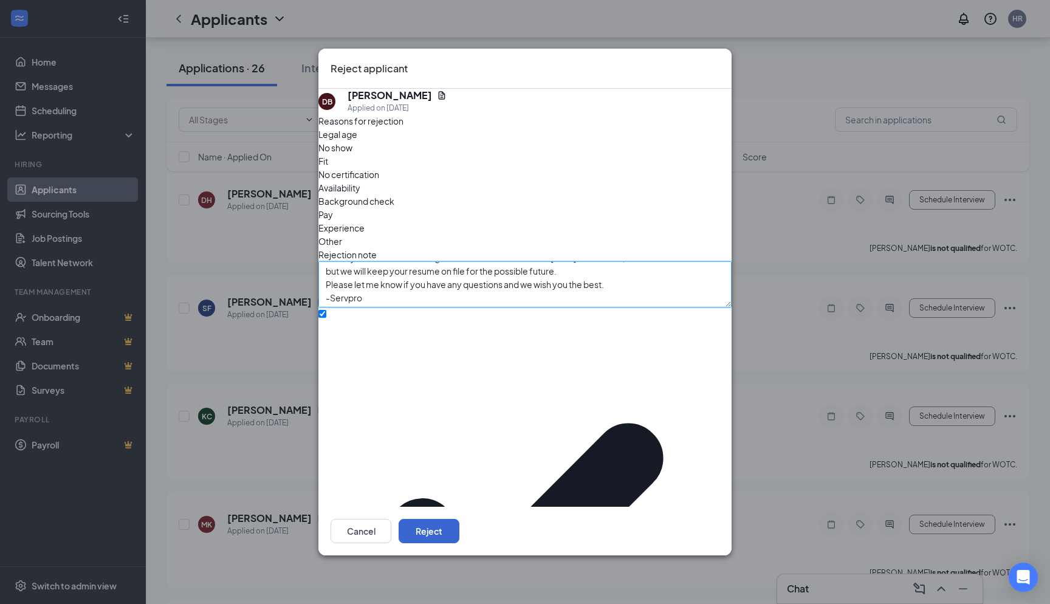
type textarea "Thank you so much for taking the time to interview with us [DATE]. At this time…"
click at [460, 519] on button "Reject" at bounding box center [429, 531] width 61 height 24
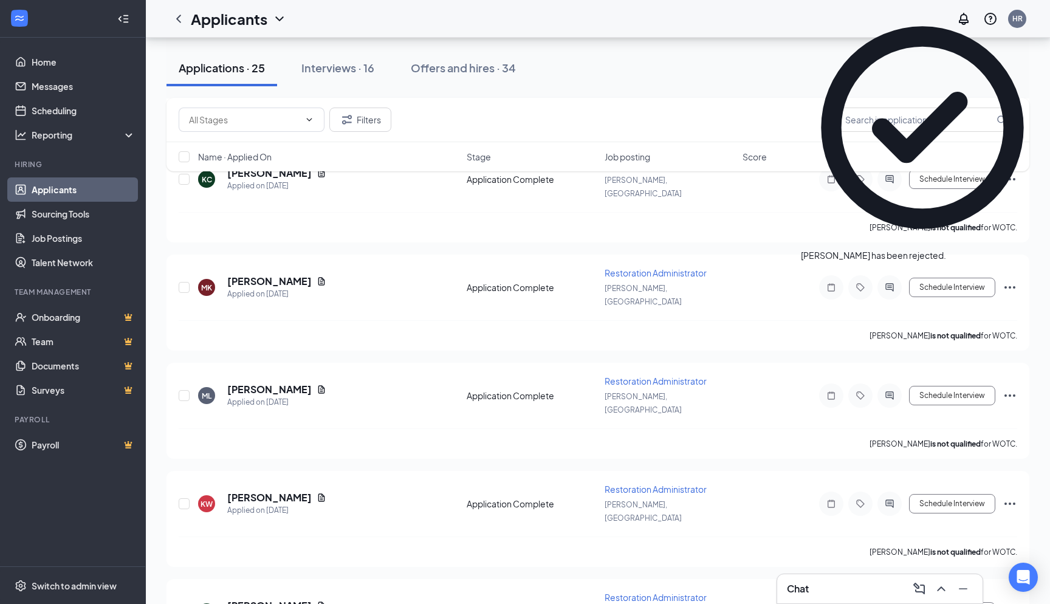
scroll to position [2075, 0]
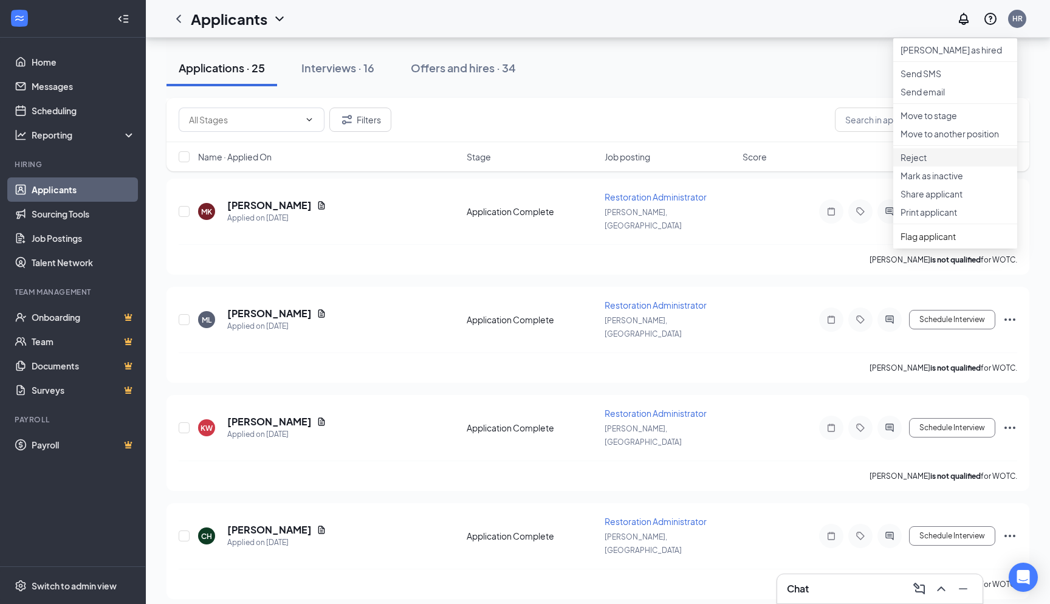
click at [922, 164] on p "Reject" at bounding box center [955, 157] width 109 height 12
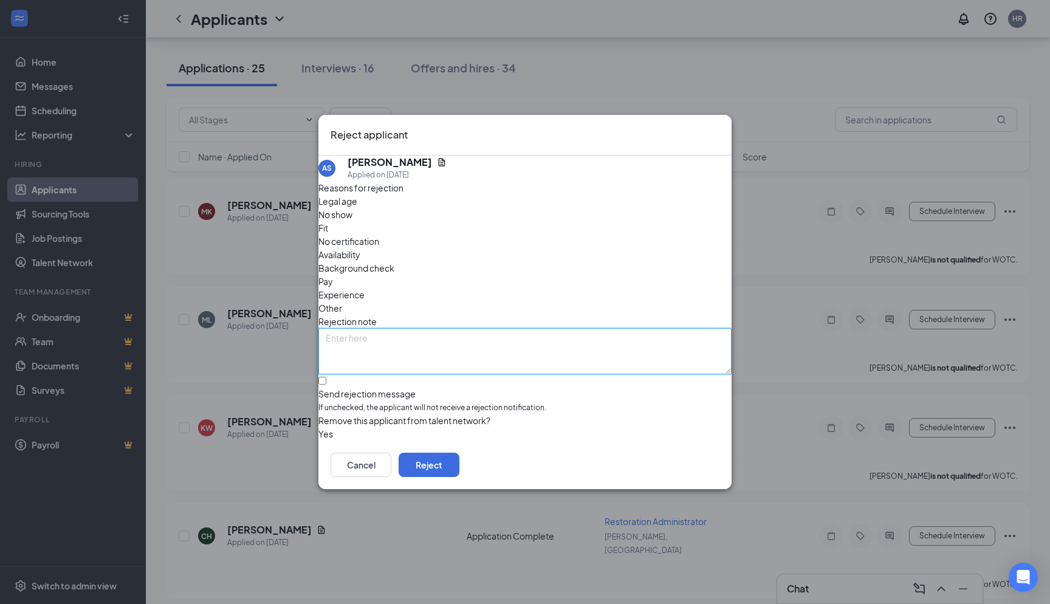
click at [377, 328] on textarea at bounding box center [525, 351] width 413 height 46
paste textarea "Thank you so much for taking the time to interview with us [DATE]. At this time…"
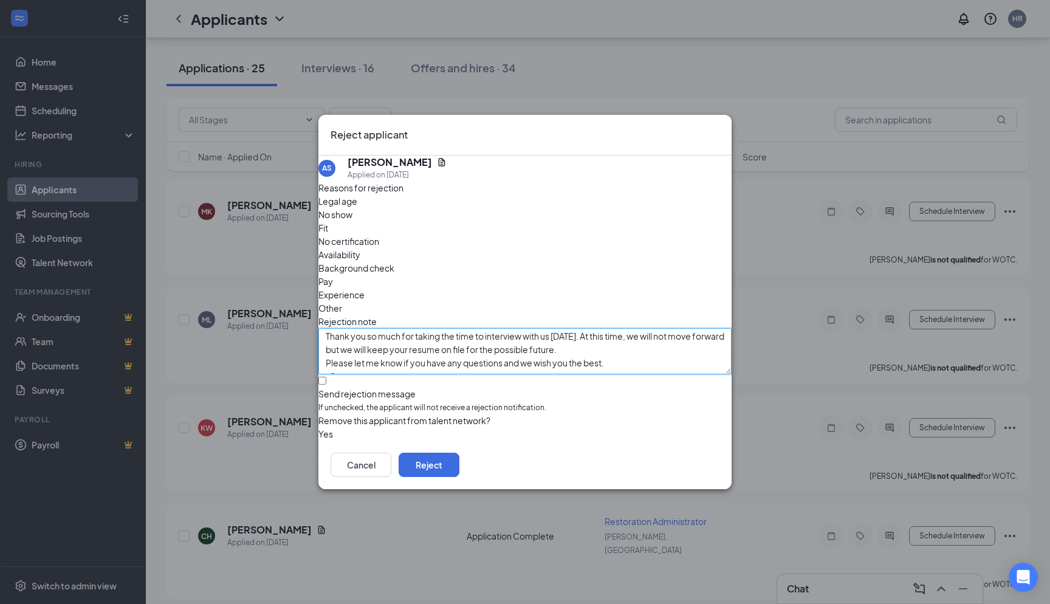
scroll to position [0, 0]
type textarea "Thank you so much for taking the time to interview with us [DATE]. At this time…"
click at [326, 377] on input "Send rejection message If unchecked, the applicant will not receive a rejection…" at bounding box center [323, 381] width 8 height 8
checkbox input "true"
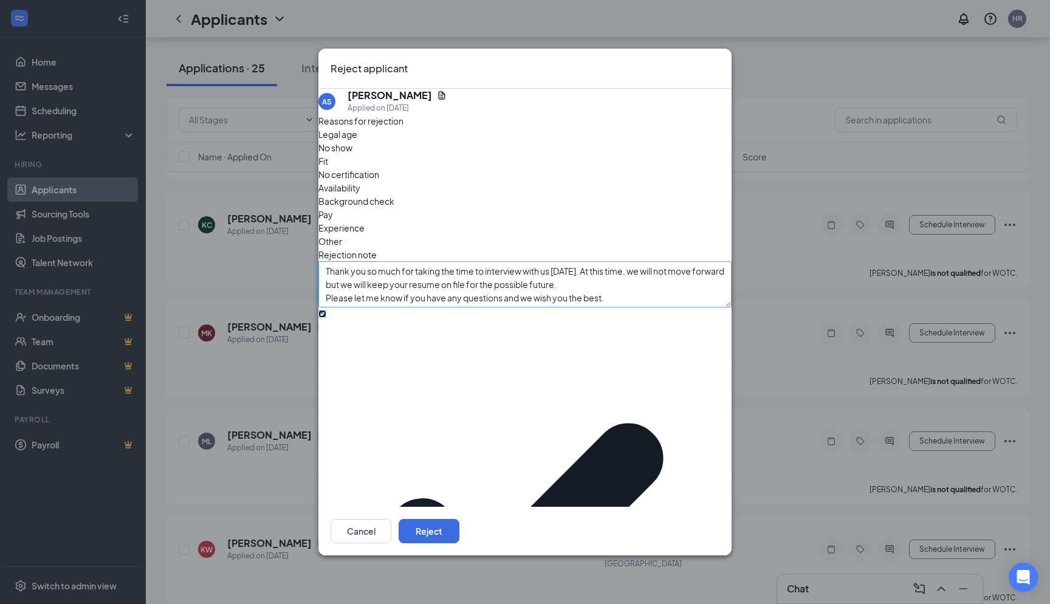
scroll to position [13, 0]
click at [460, 519] on button "Reject" at bounding box center [429, 531] width 61 height 24
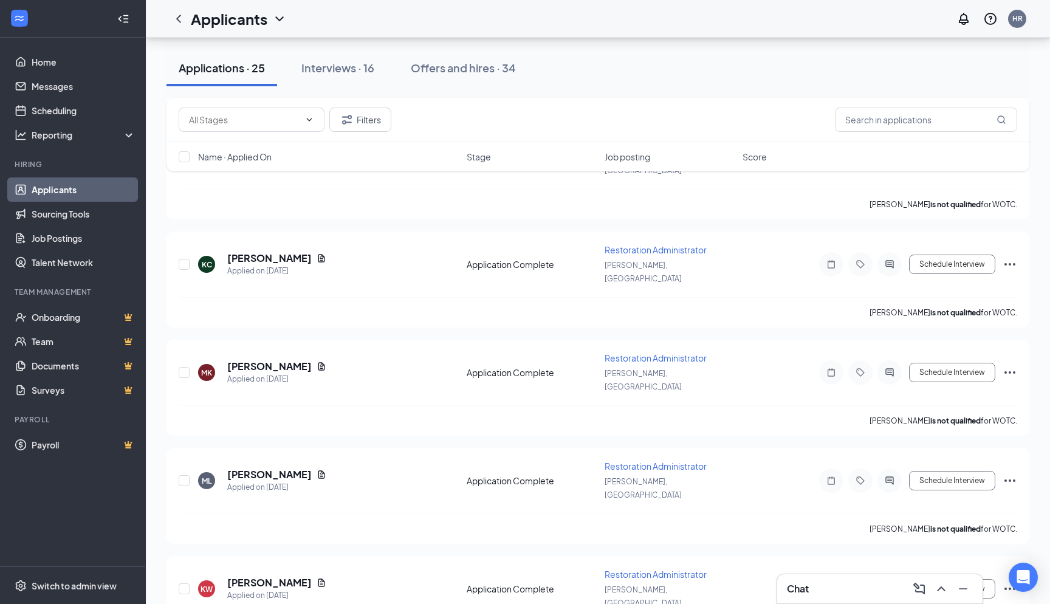
scroll to position [1892, 0]
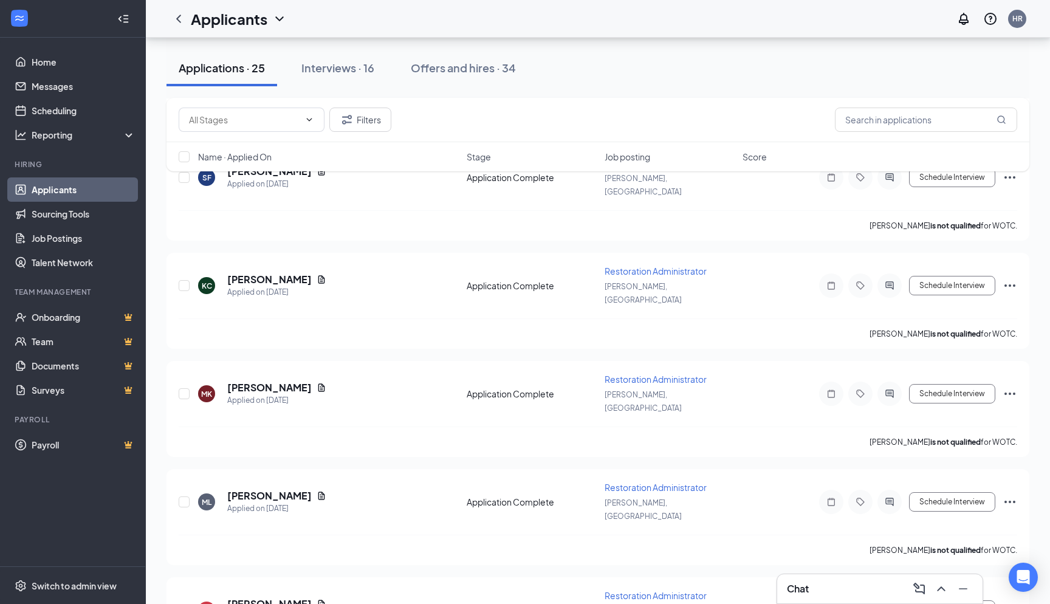
click at [260, 66] on div "Applications · 25" at bounding box center [222, 67] width 86 height 15
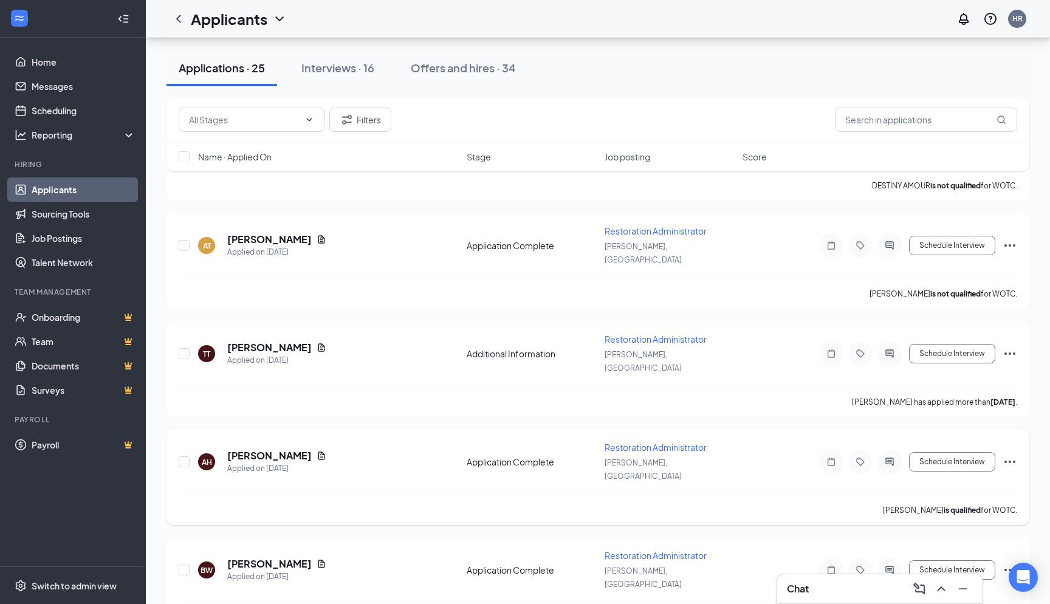
scroll to position [547, 0]
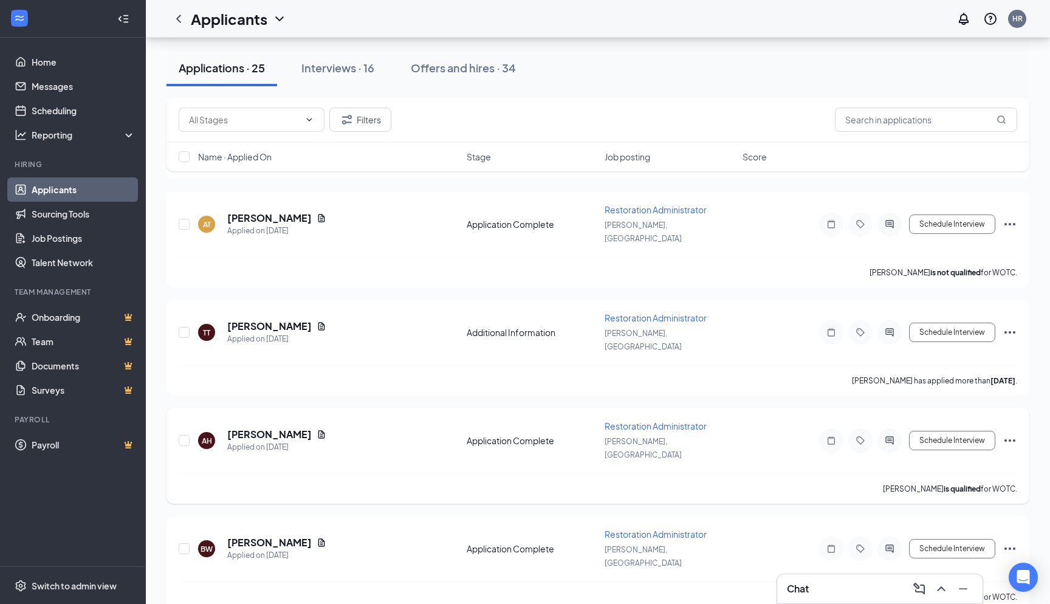
click at [1010, 433] on icon "Ellipses" at bounding box center [1010, 440] width 15 height 15
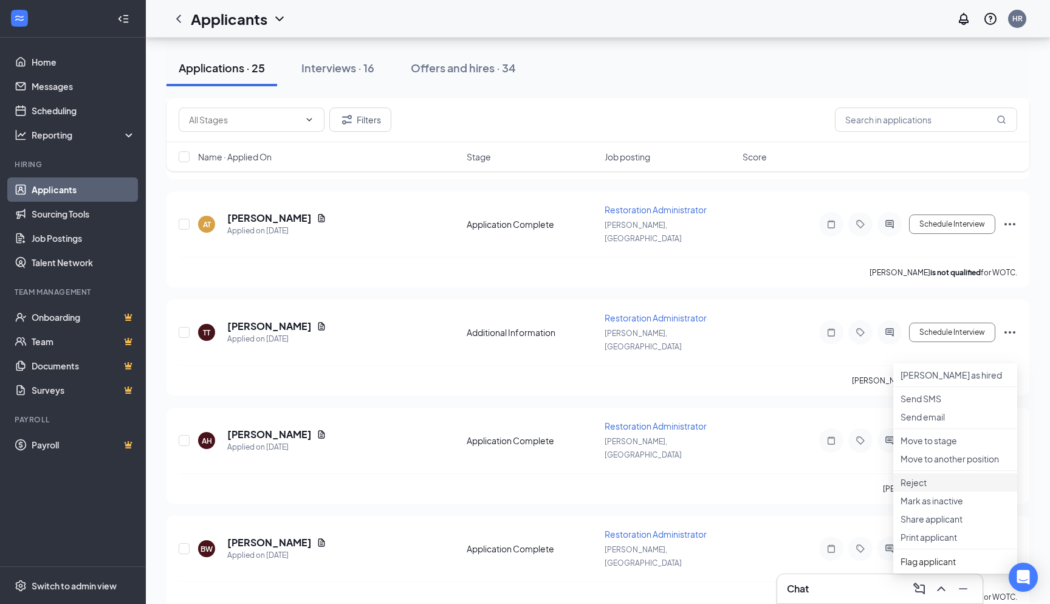
click at [919, 489] on p "Reject" at bounding box center [955, 483] width 109 height 12
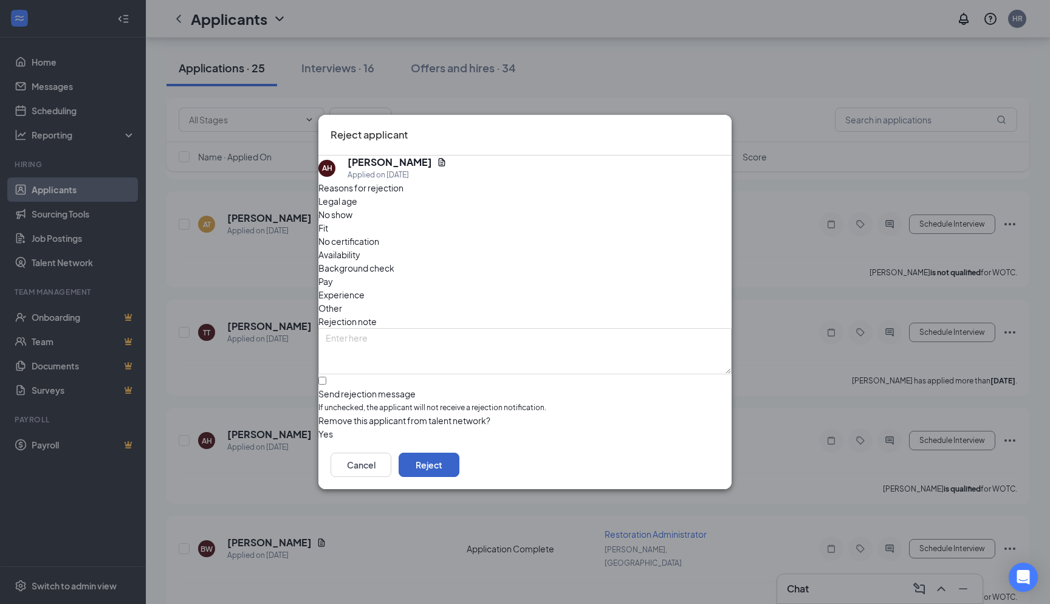
click at [460, 469] on button "Reject" at bounding box center [429, 465] width 61 height 24
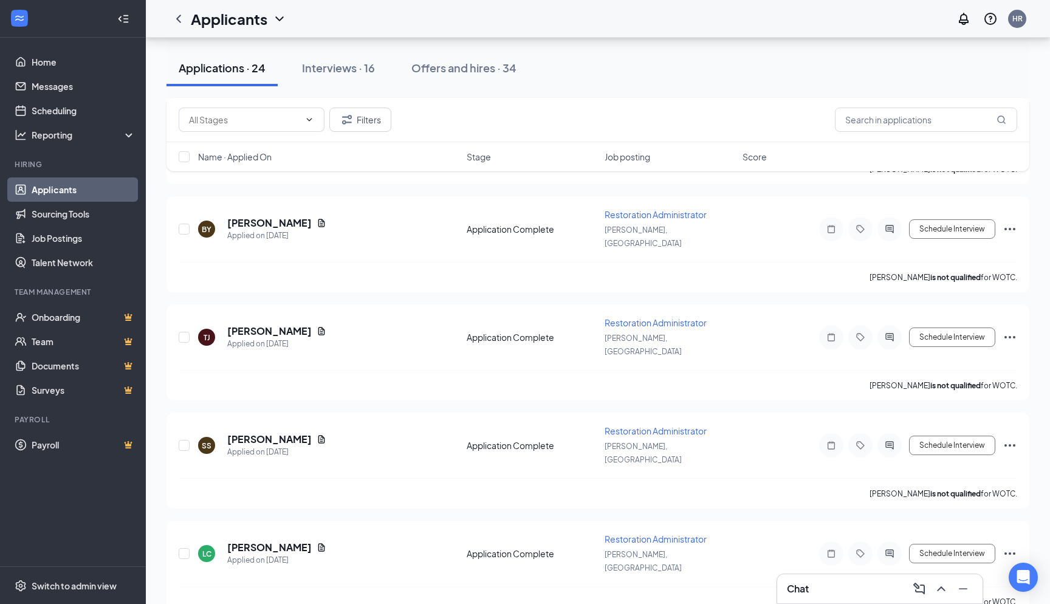
scroll to position [1034, 0]
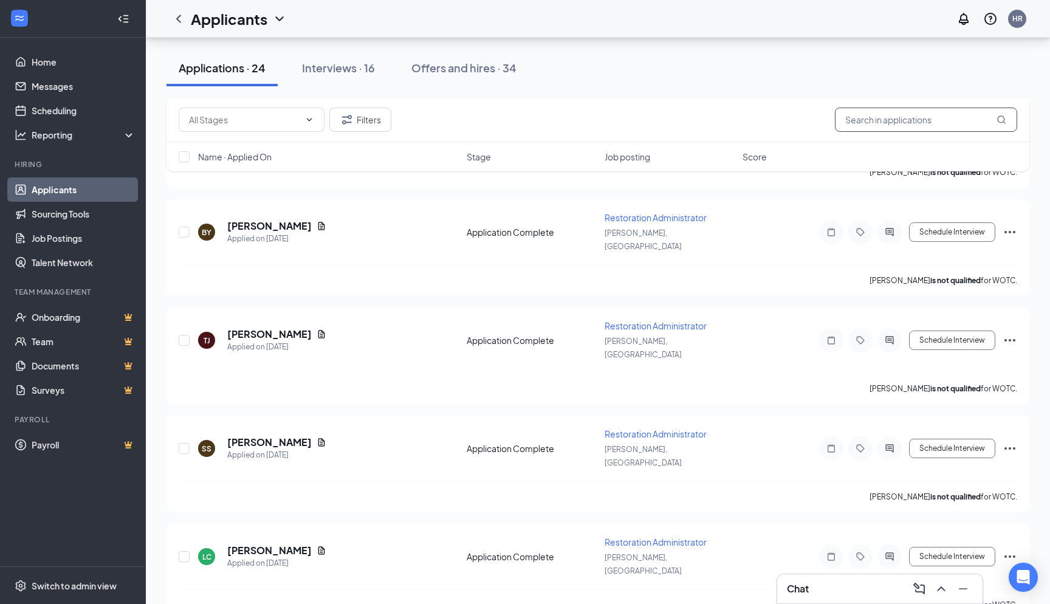
click at [903, 109] on input "text" at bounding box center [926, 120] width 182 height 24
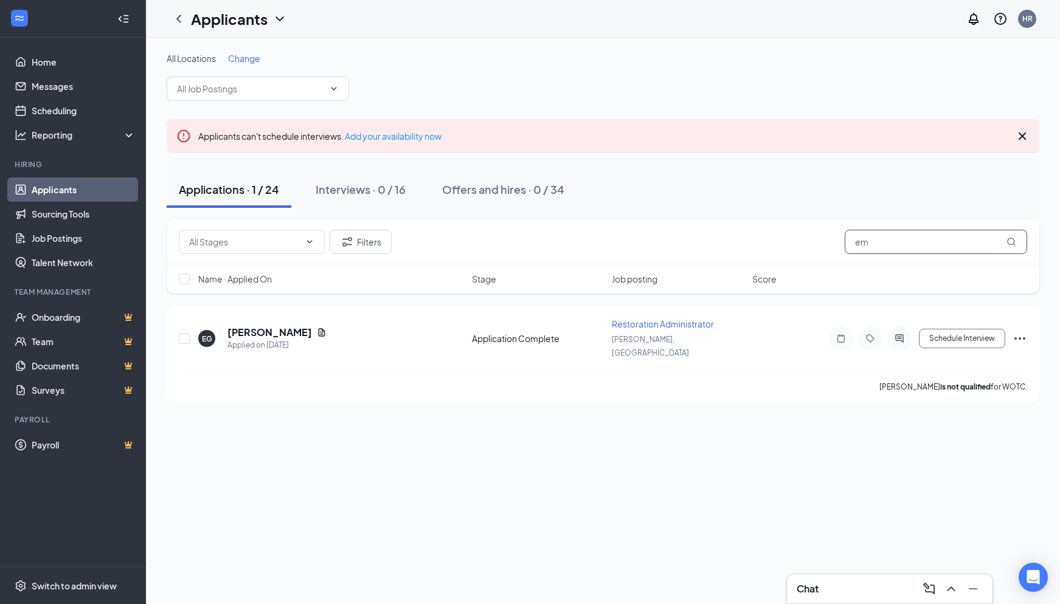
type input "e"
type input "demet"
click at [72, 188] on link "Applicants" at bounding box center [84, 190] width 104 height 24
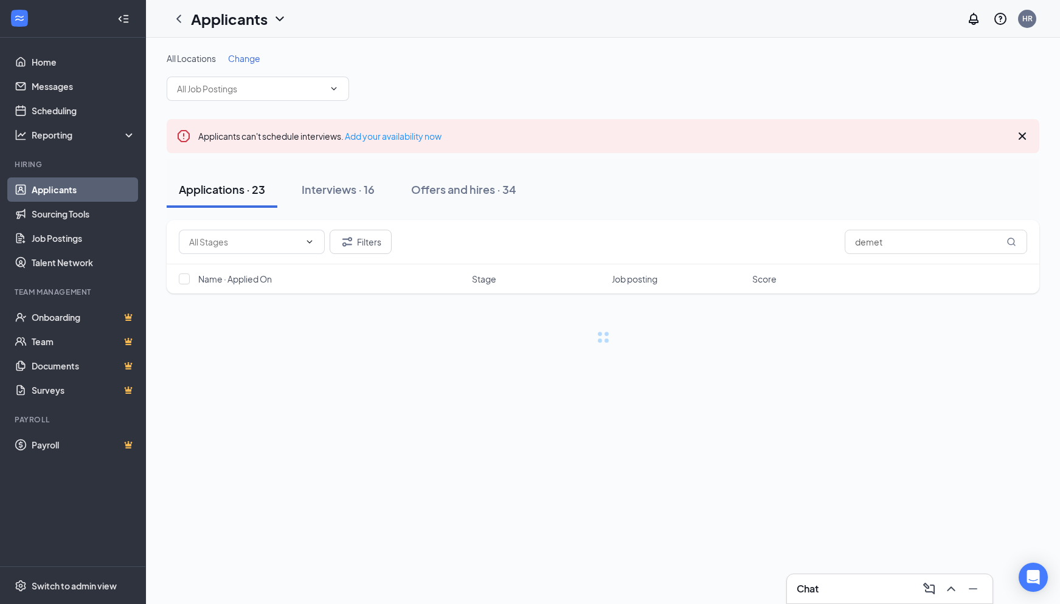
click at [220, 188] on div "Applications · 23" at bounding box center [222, 189] width 86 height 15
